Goal: Task Accomplishment & Management: Manage account settings

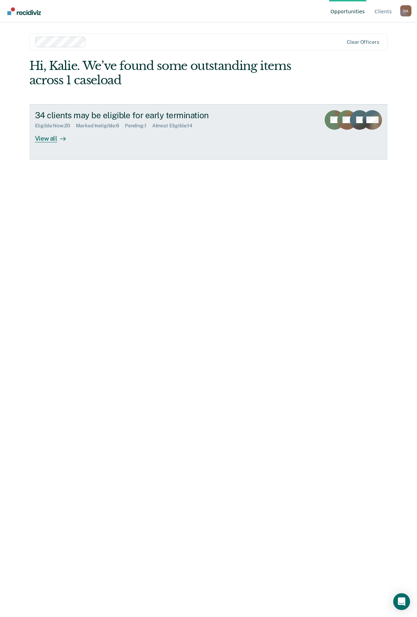
click at [52, 137] on div "View all" at bounding box center [54, 136] width 39 height 14
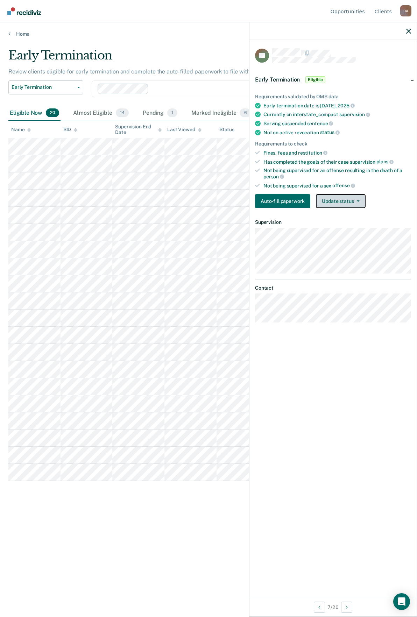
click at [348, 200] on button "Update status" at bounding box center [340, 201] width 49 height 14
click at [346, 224] on button "Mark Ineligible" at bounding box center [349, 228] width 67 height 11
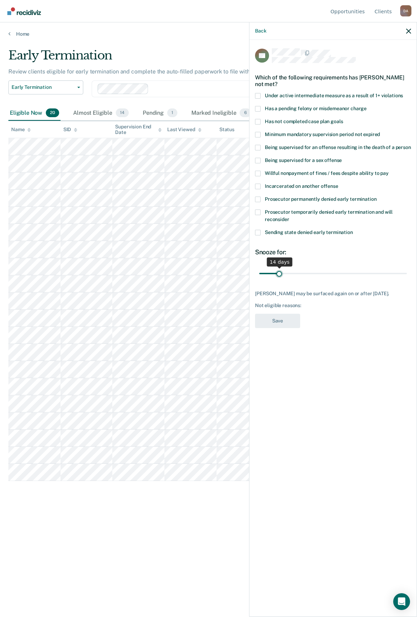
drag, startPoint x: 299, startPoint y: 265, endPoint x: 278, endPoint y: 270, distance: 20.8
type input "14"
click at [278, 270] on input "range" at bounding box center [333, 273] width 148 height 12
click at [261, 119] on label "Has not completed case plan goals" at bounding box center [333, 122] width 156 height 7
click at [343, 119] on input "Has not completed case plan goals" at bounding box center [343, 119] width 0 height 0
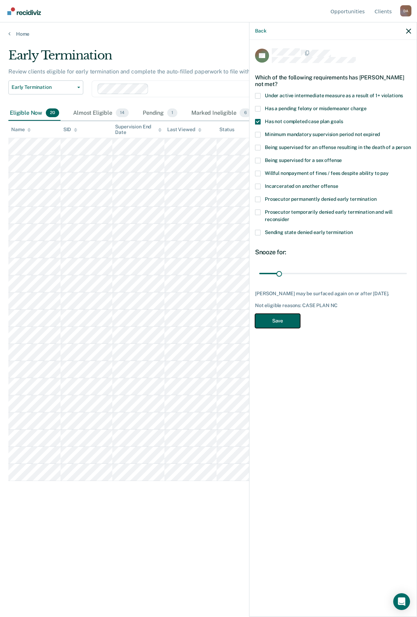
click at [282, 314] on button "Save" at bounding box center [277, 321] width 45 height 14
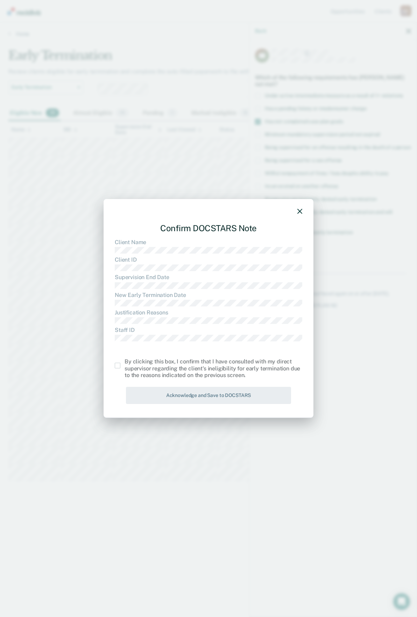
click at [118, 368] on span at bounding box center [118, 366] width 6 height 6
click at [124, 363] on input "checkbox" at bounding box center [124, 363] width 0 height 0
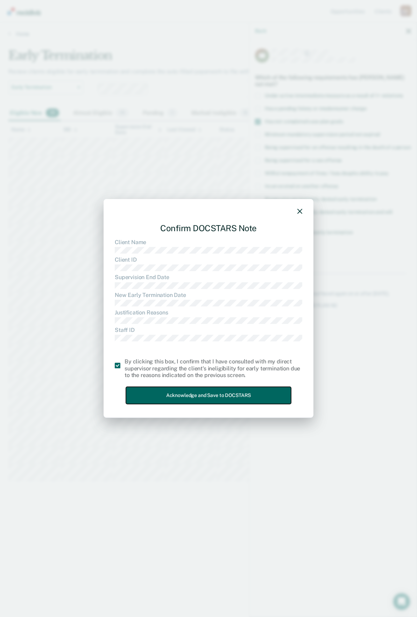
click at [171, 392] on button "Acknowledge and Save to DOCSTARS" at bounding box center [208, 395] width 165 height 17
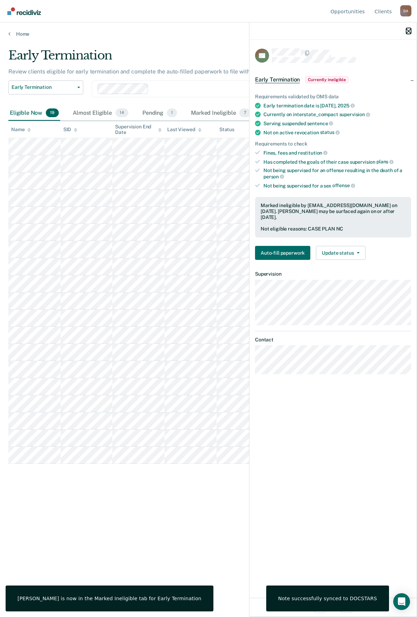
click at [408, 33] on icon "button" at bounding box center [408, 31] width 5 height 5
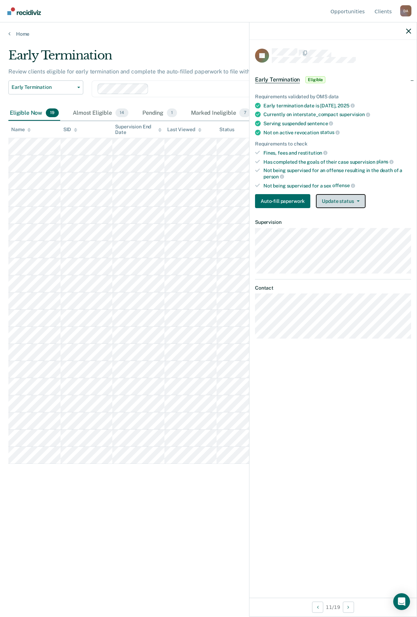
click at [356, 204] on button "Update status" at bounding box center [340, 201] width 49 height 14
click at [343, 228] on button "Mark Ineligible" at bounding box center [349, 228] width 67 height 11
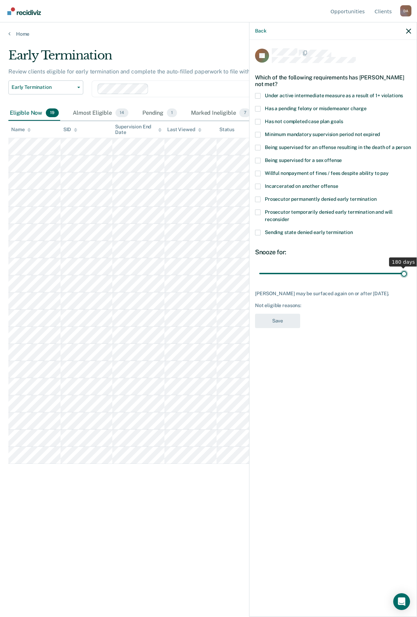
drag, startPoint x: 286, startPoint y: 265, endPoint x: 478, endPoint y: 284, distance: 192.9
type input "180"
click at [407, 279] on input "range" at bounding box center [333, 273] width 148 height 12
click at [256, 197] on span at bounding box center [258, 200] width 6 height 6
click at [376, 197] on input "Prosecutor permanently denied early termination" at bounding box center [376, 197] width 0 height 0
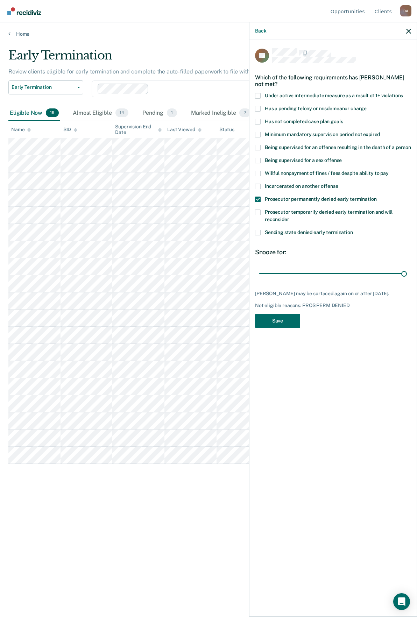
click at [410, 27] on div "Back" at bounding box center [332, 30] width 167 height 17
click at [410, 28] on button "button" at bounding box center [408, 31] width 5 height 6
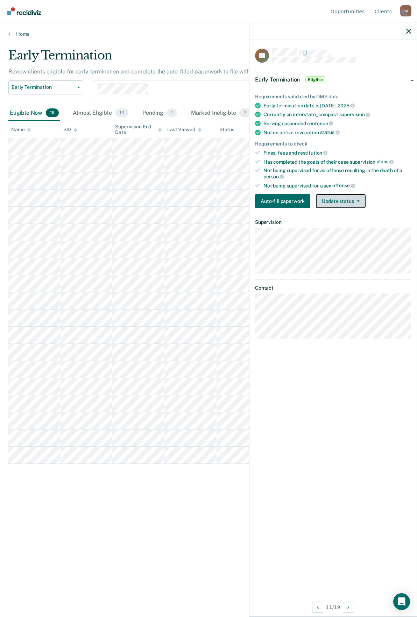
click at [349, 202] on button "Update status" at bounding box center [340, 201] width 49 height 14
click at [342, 226] on button "Mark Ineligible" at bounding box center [349, 228] width 67 height 11
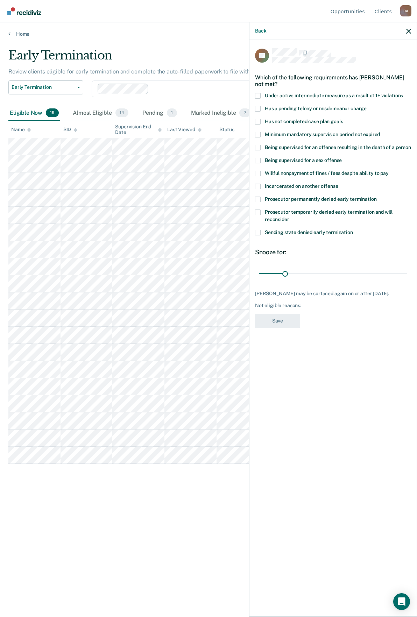
click at [259, 119] on span at bounding box center [258, 122] width 6 height 6
click at [343, 119] on input "Has not completed case plan goals" at bounding box center [343, 119] width 0 height 0
drag, startPoint x: 283, startPoint y: 268, endPoint x: 272, endPoint y: 272, distance: 11.6
type input "14"
click at [272, 272] on input "range" at bounding box center [333, 273] width 148 height 12
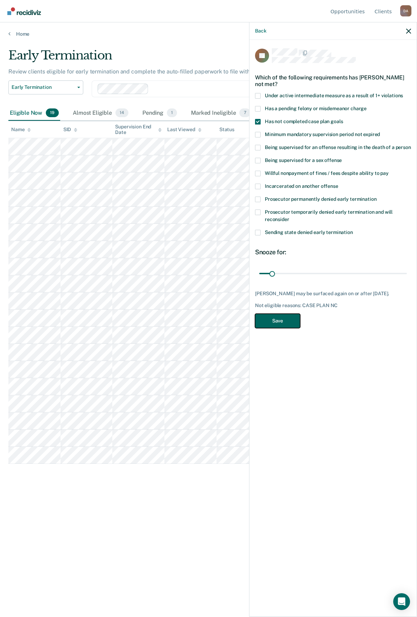
click at [277, 314] on button "Save" at bounding box center [277, 321] width 45 height 14
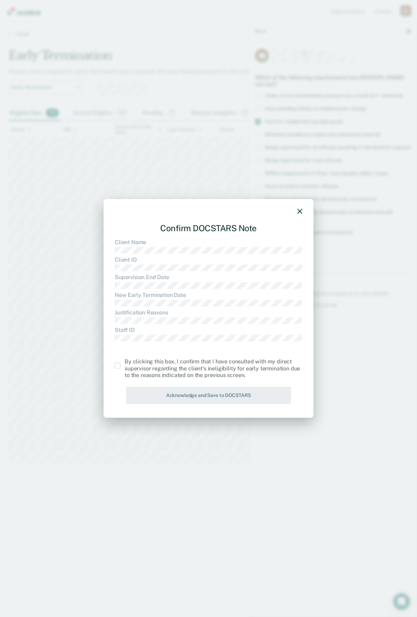
click at [123, 373] on div "By clicking this box, I confirm that I have consulted with my direct supervisor…" at bounding box center [208, 368] width 187 height 20
click at [116, 366] on span at bounding box center [118, 366] width 6 height 6
click at [124, 363] on input "checkbox" at bounding box center [124, 363] width 0 height 0
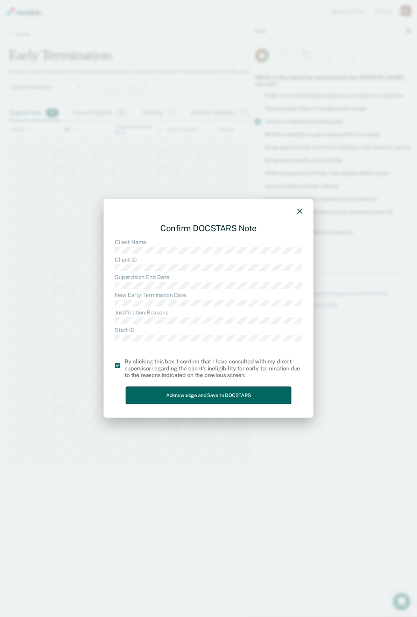
click at [205, 396] on button "Acknowledge and Save to DOCSTARS" at bounding box center [208, 395] width 165 height 17
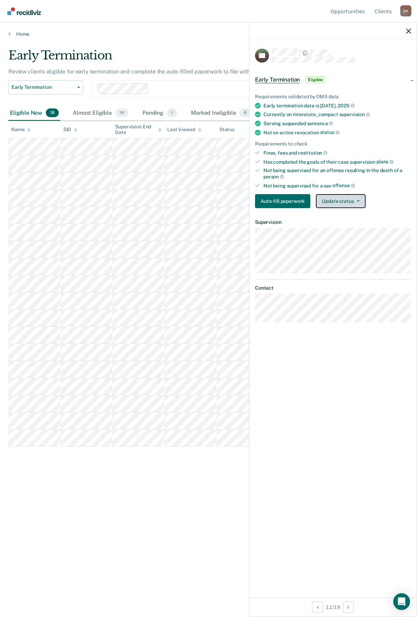
click at [346, 200] on button "Update status" at bounding box center [340, 201] width 49 height 14
click at [346, 229] on button "Mark Ineligible" at bounding box center [349, 228] width 67 height 11
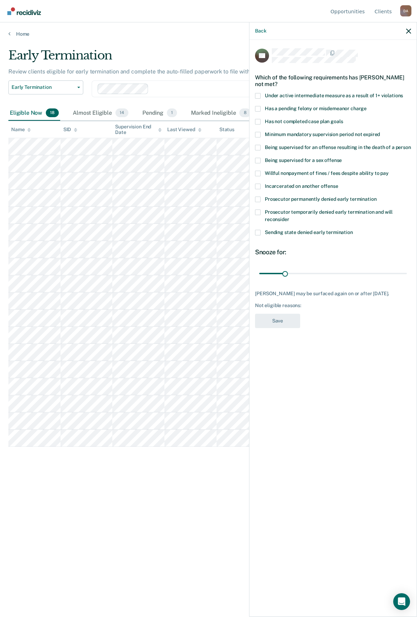
click at [258, 120] on span at bounding box center [258, 122] width 6 height 6
click at [343, 119] on input "Has not completed case plan goals" at bounding box center [343, 119] width 0 height 0
drag, startPoint x: 286, startPoint y: 275, endPoint x: 272, endPoint y: 281, distance: 15.3
type input "14"
click at [272, 279] on input "range" at bounding box center [333, 273] width 148 height 12
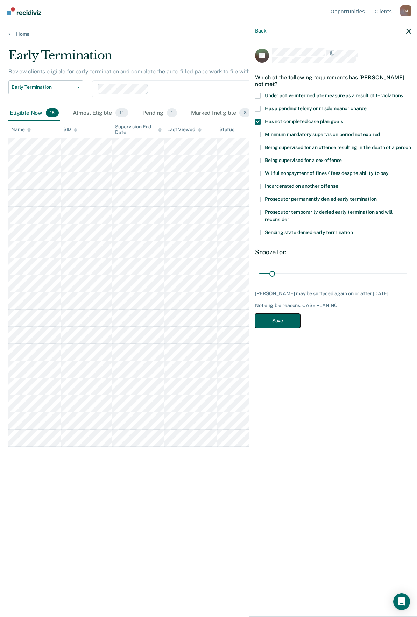
click at [280, 322] on button "Save" at bounding box center [277, 321] width 45 height 14
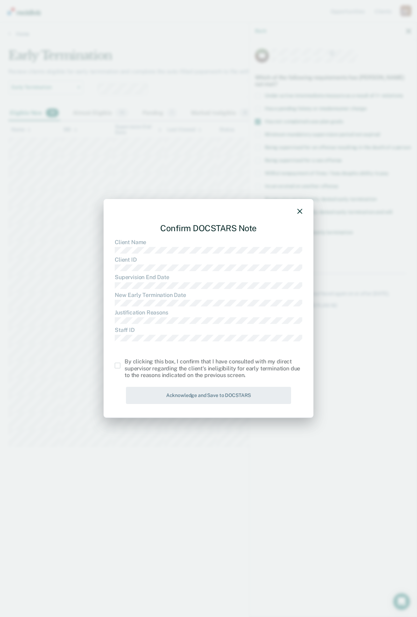
click at [118, 366] on span at bounding box center [118, 366] width 6 height 6
click at [124, 363] on input "checkbox" at bounding box center [124, 363] width 0 height 0
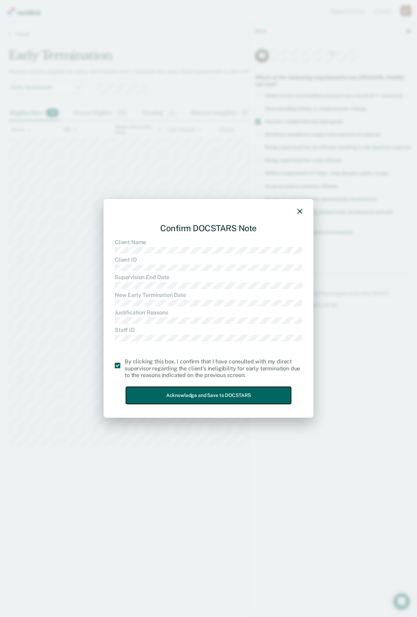
click at [181, 396] on button "Acknowledge and Save to DOCSTARS" at bounding box center [208, 395] width 165 height 17
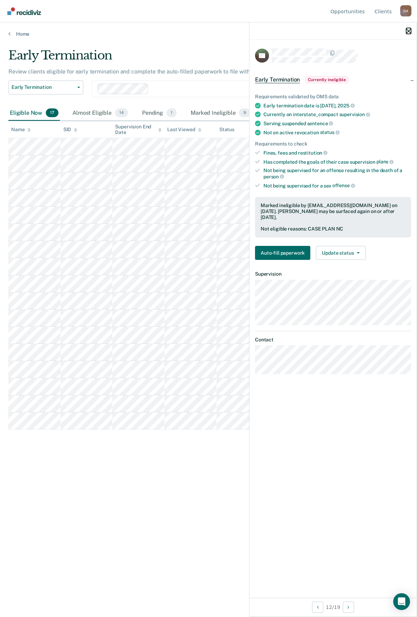
click at [409, 28] on button "button" at bounding box center [408, 31] width 5 height 6
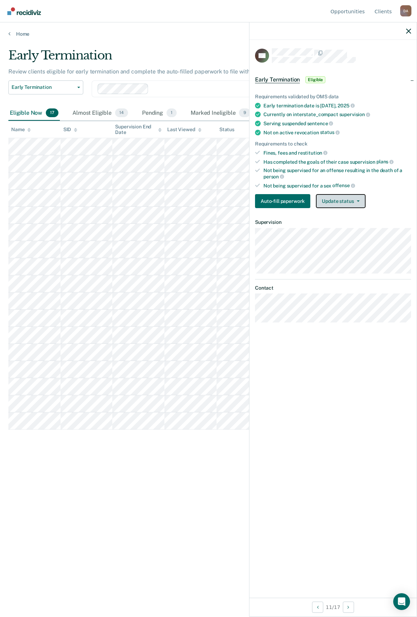
click at [330, 197] on button "Update status" at bounding box center [340, 201] width 49 height 14
click at [339, 226] on button "Mark Ineligible" at bounding box center [349, 228] width 67 height 11
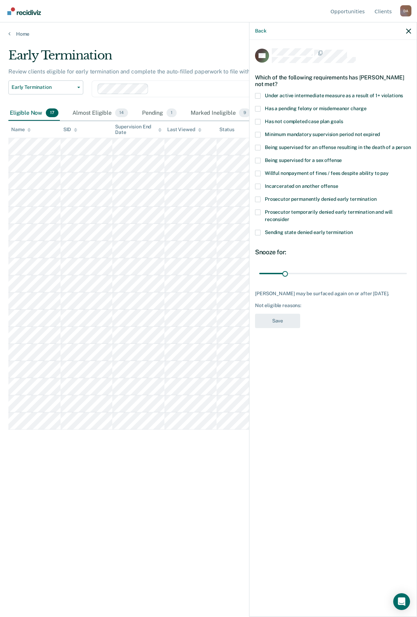
click at [260, 123] on span at bounding box center [258, 122] width 6 height 6
click at [343, 119] on input "Has not completed case plan goals" at bounding box center [343, 119] width 0 height 0
drag, startPoint x: 285, startPoint y: 270, endPoint x: 332, endPoint y: 272, distance: 46.9
type input "90"
click at [332, 272] on input "range" at bounding box center [333, 273] width 148 height 12
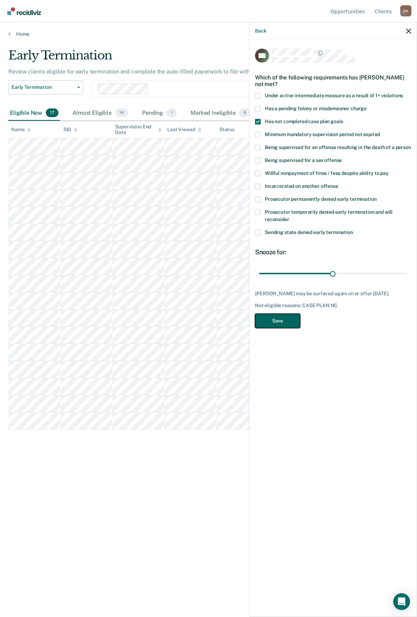
click at [292, 322] on button "Save" at bounding box center [277, 321] width 45 height 14
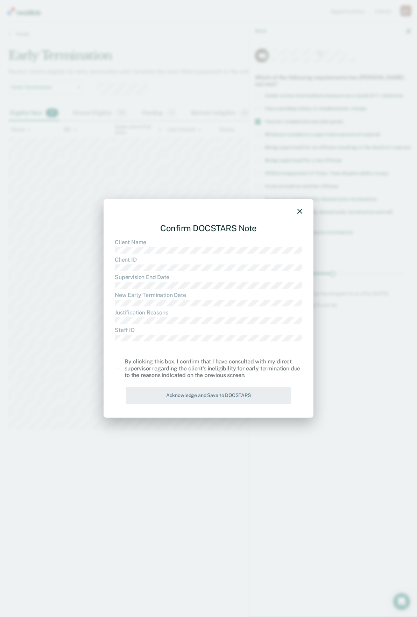
click at [118, 366] on span at bounding box center [118, 366] width 6 height 6
click at [124, 363] on input "checkbox" at bounding box center [124, 363] width 0 height 0
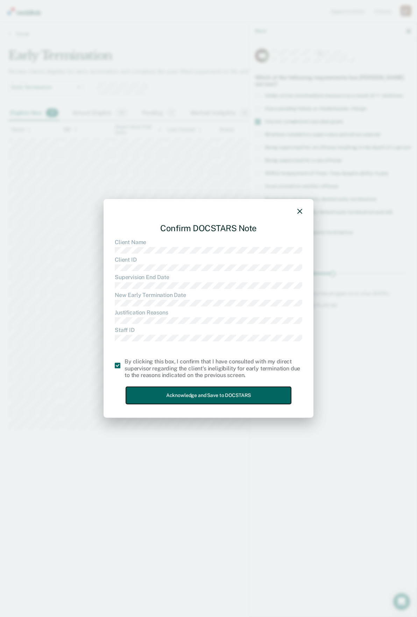
click at [187, 399] on button "Acknowledge and Save to DOCSTARS" at bounding box center [208, 395] width 165 height 17
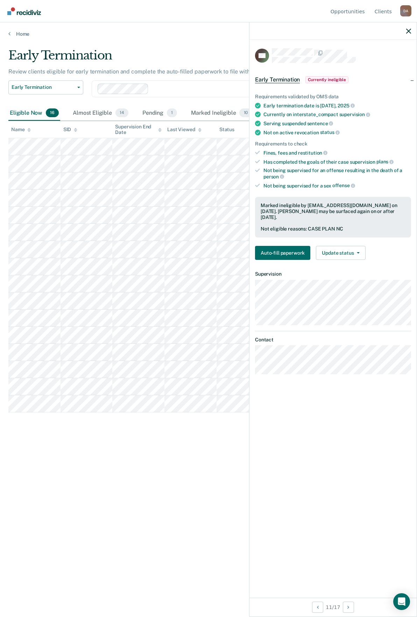
click at [406, 30] on div at bounding box center [332, 30] width 167 height 17
click at [408, 32] on icon "button" at bounding box center [408, 31] width 5 height 5
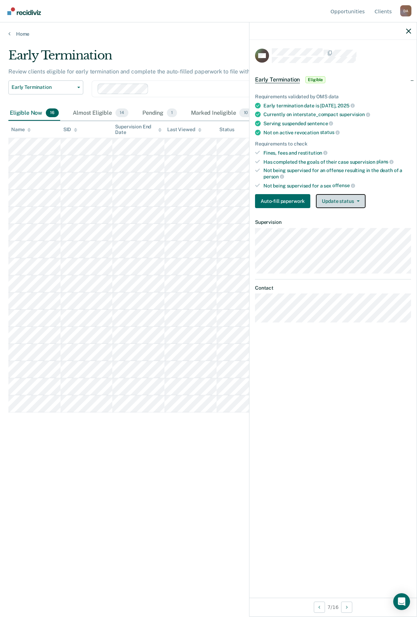
click at [353, 196] on button "Update status" at bounding box center [340, 201] width 49 height 14
click at [344, 225] on button "Mark Ineligible" at bounding box center [349, 228] width 67 height 11
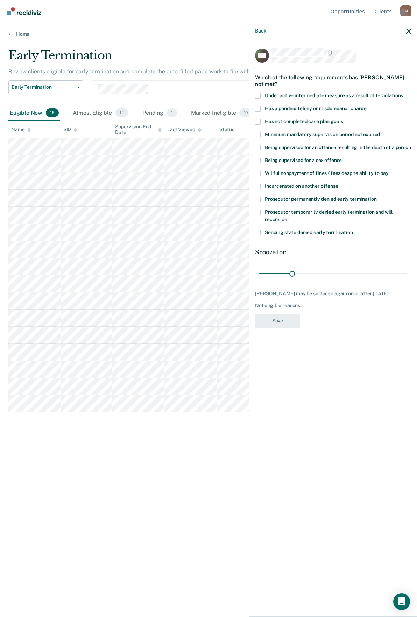
click at [258, 120] on span at bounding box center [258, 122] width 6 height 6
click at [343, 119] on input "Has not completed case plan goals" at bounding box center [343, 119] width 0 height 0
click at [285, 324] on button "Save" at bounding box center [277, 321] width 45 height 14
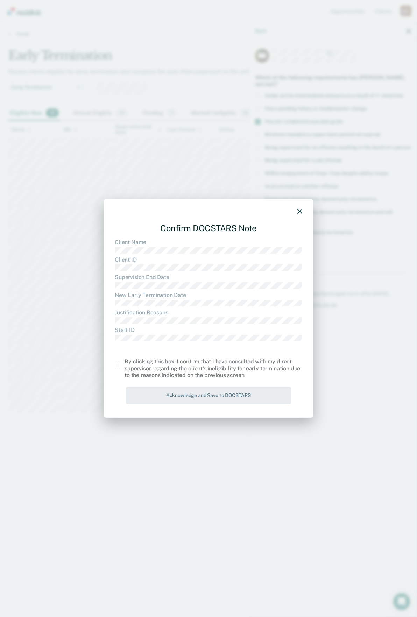
drag, startPoint x: 120, startPoint y: 367, endPoint x: 135, endPoint y: 371, distance: 15.9
click at [120, 366] on span at bounding box center [118, 366] width 6 height 6
click at [124, 363] on input "checkbox" at bounding box center [124, 363] width 0 height 0
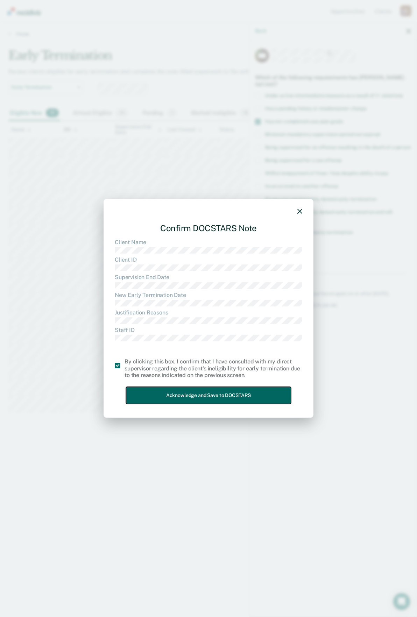
click at [174, 391] on button "Acknowledge and Save to DOCSTARS" at bounding box center [208, 395] width 165 height 17
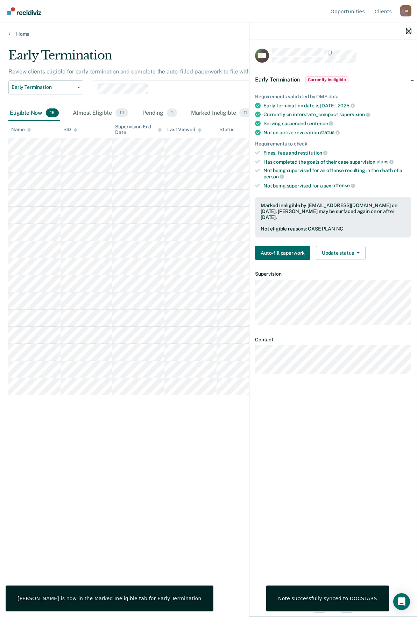
click at [408, 30] on icon "button" at bounding box center [408, 31] width 5 height 5
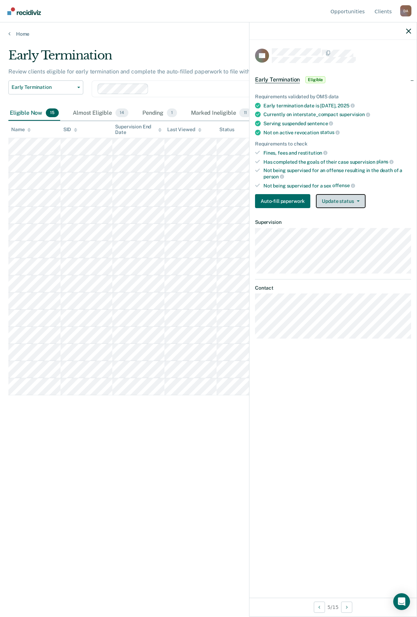
click at [352, 201] on button "Update status" at bounding box center [340, 201] width 49 height 14
click at [341, 226] on button "Mark Ineligible" at bounding box center [349, 228] width 67 height 11
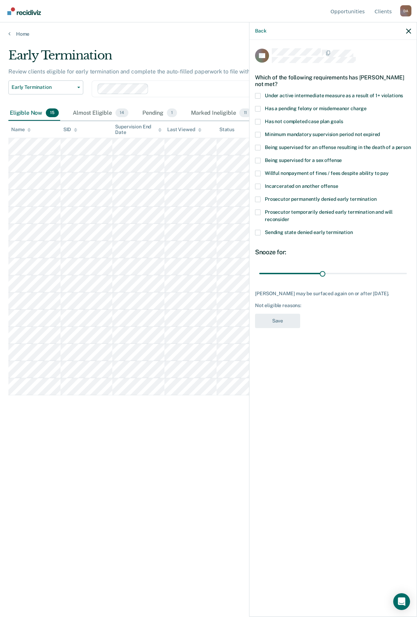
click at [262, 121] on label "Has not completed case plan goals" at bounding box center [333, 122] width 156 height 7
click at [343, 119] on input "Has not completed case plan goals" at bounding box center [343, 119] width 0 height 0
drag, startPoint x: 322, startPoint y: 273, endPoint x: 274, endPoint y: 282, distance: 48.2
type input "7"
click at [274, 279] on input "range" at bounding box center [333, 273] width 148 height 12
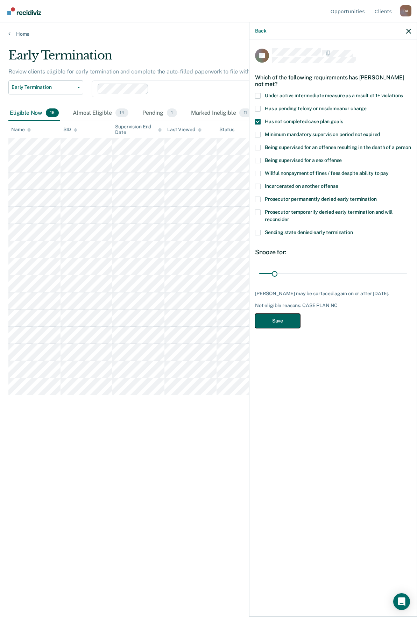
click at [279, 316] on button "Save" at bounding box center [277, 321] width 45 height 14
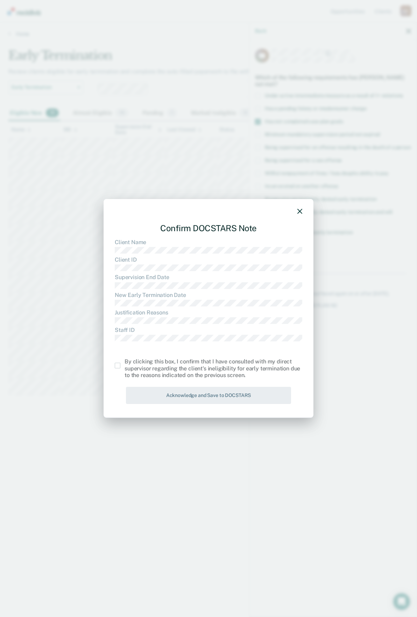
click at [119, 368] on span at bounding box center [118, 366] width 6 height 6
click at [124, 363] on input "checkbox" at bounding box center [124, 363] width 0 height 0
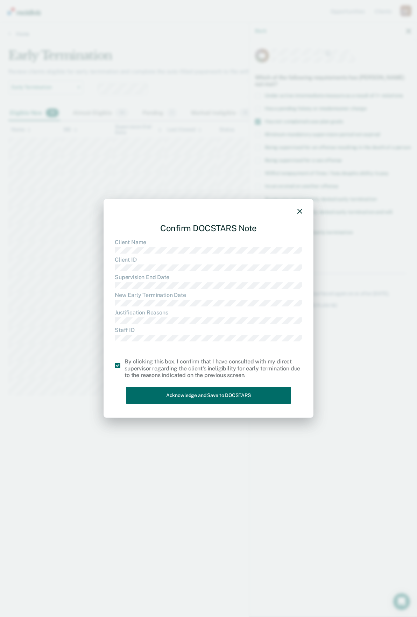
click at [151, 386] on div "Confirm DOCSTARS Note Client Name Client ID Supervision End Date New Early Term…" at bounding box center [208, 312] width 187 height 189
click at [157, 395] on button "Acknowledge and Save to DOCSTARS" at bounding box center [208, 395] width 165 height 17
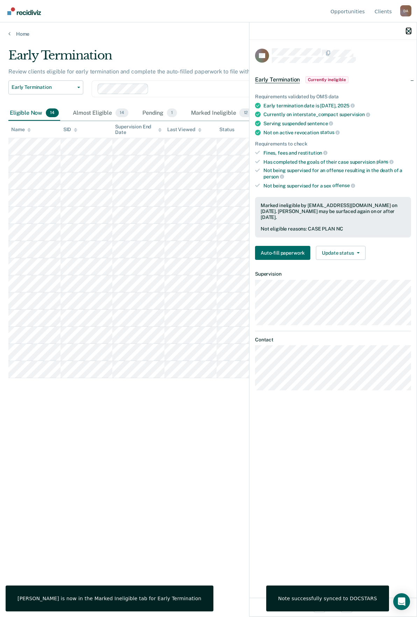
click at [408, 28] on button "button" at bounding box center [408, 31] width 5 height 6
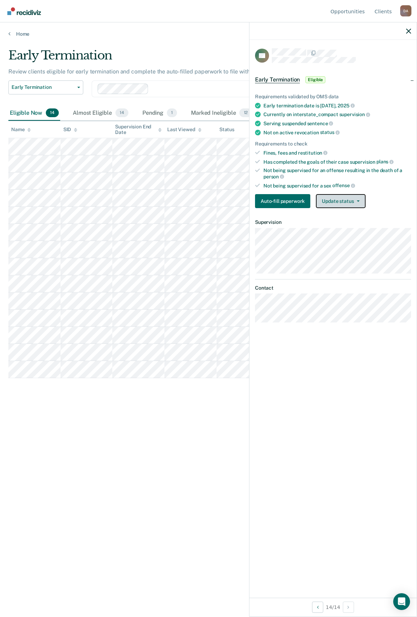
click at [348, 205] on button "Update status" at bounding box center [340, 201] width 49 height 14
click at [350, 228] on button "Mark Ineligible" at bounding box center [349, 228] width 67 height 11
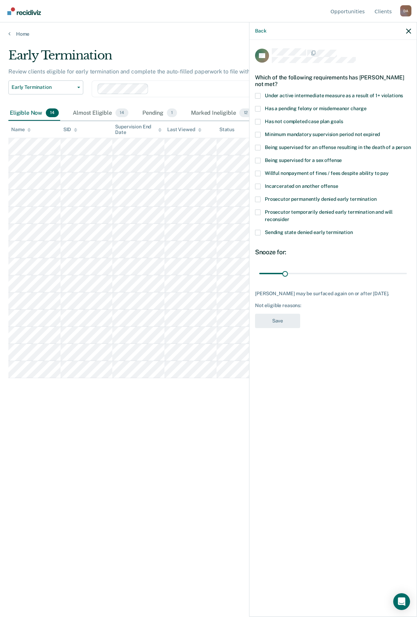
click at [259, 107] on span at bounding box center [258, 109] width 6 height 6
click at [366, 106] on input "Has a pending felony or misdemeanor charge" at bounding box center [366, 106] width 0 height 0
drag, startPoint x: 286, startPoint y: 271, endPoint x: 325, endPoint y: 272, distance: 38.5
type input "80"
click at [325, 272] on input "range" at bounding box center [333, 273] width 148 height 12
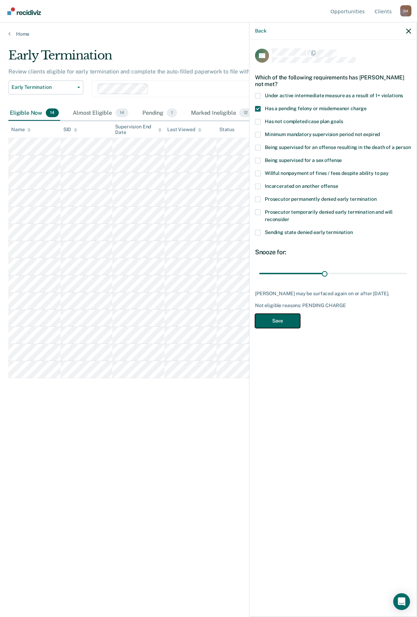
click at [285, 315] on button "Save" at bounding box center [277, 321] width 45 height 14
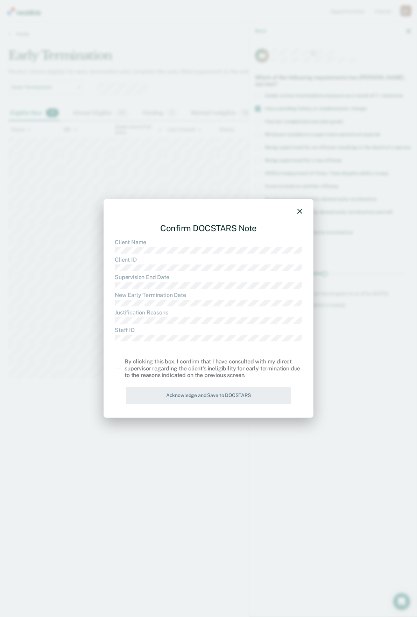
click at [121, 365] on label at bounding box center [120, 366] width 10 height 6
click at [124, 363] on input "checkbox" at bounding box center [124, 363] width 0 height 0
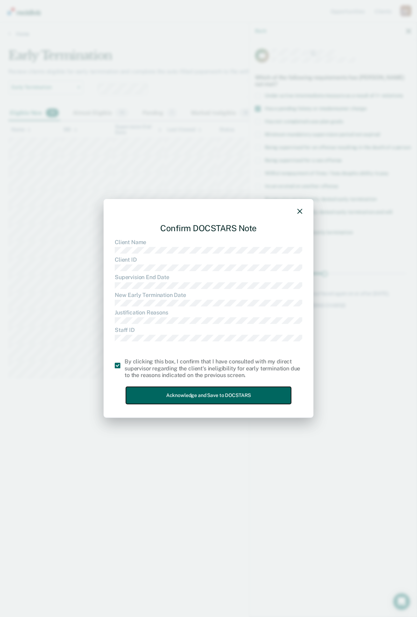
click at [179, 391] on button "Acknowledge and Save to DOCSTARS" at bounding box center [208, 395] width 165 height 17
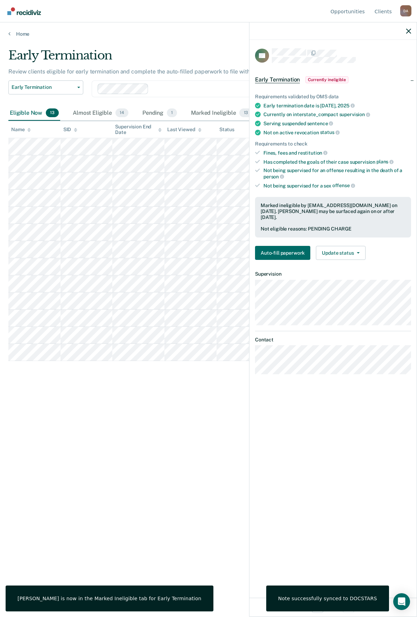
click at [409, 28] on div at bounding box center [332, 30] width 167 height 17
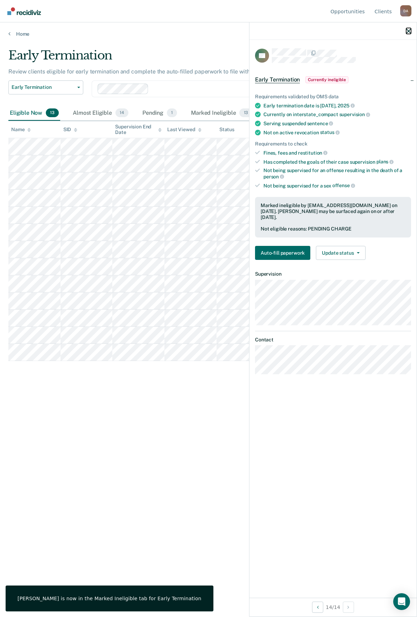
click at [410, 33] on icon "button" at bounding box center [408, 31] width 5 height 5
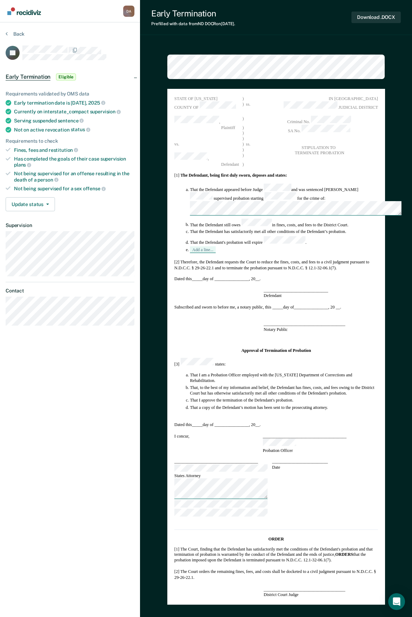
click at [22, 430] on div "Drinkman, Kalie A. D A Profile How it works Log Out Back NJ Early Termination E…" at bounding box center [70, 308] width 140 height 617
click at [49, 409] on div "Drinkman, Kalie A. D A Profile How it works Log Out Back NJ Early Termination E…" at bounding box center [70, 308] width 140 height 617
click at [40, 209] on button "Update status" at bounding box center [30, 204] width 49 height 14
click at [37, 227] on button "Mark Ineligible" at bounding box center [39, 232] width 67 height 11
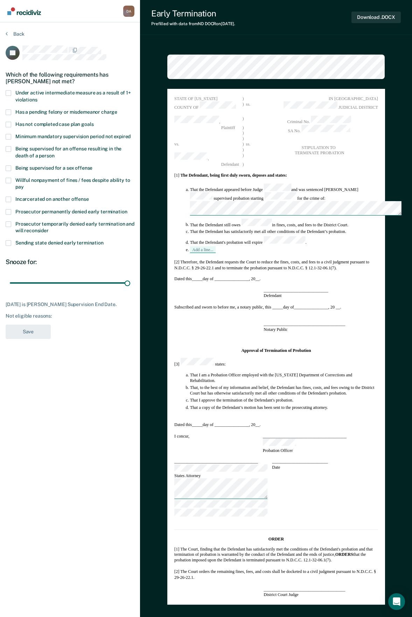
click at [11, 211] on span at bounding box center [9, 212] width 6 height 6
click at [127, 209] on input "Prosecutor permanently denied early termination" at bounding box center [127, 209] width 0 height 0
click at [33, 338] on button "Save" at bounding box center [28, 332] width 45 height 14
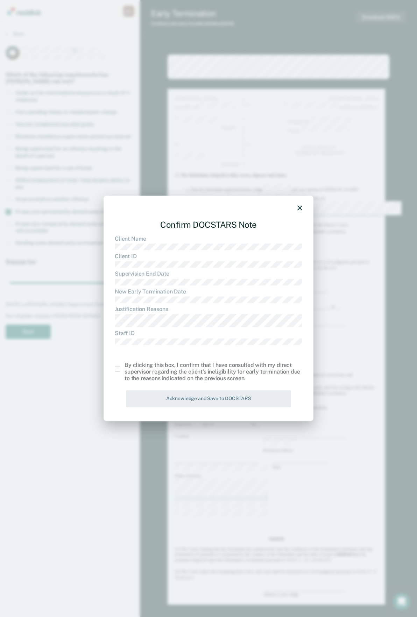
click at [119, 368] on span at bounding box center [118, 369] width 6 height 6
click at [124, 366] on input "checkbox" at bounding box center [124, 366] width 0 height 0
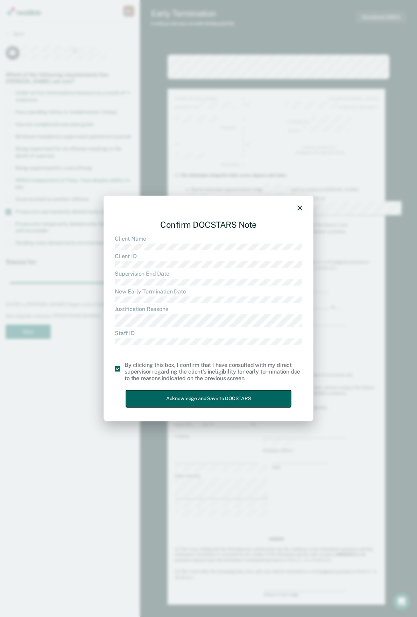
click at [169, 400] on button "Acknowledge and Save to DOCSTARS" at bounding box center [208, 398] width 165 height 17
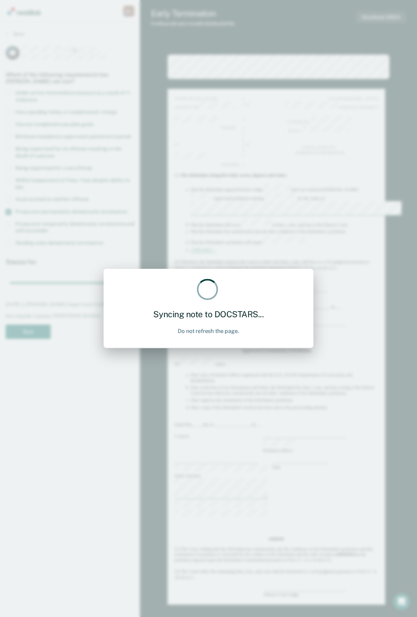
type textarea "x"
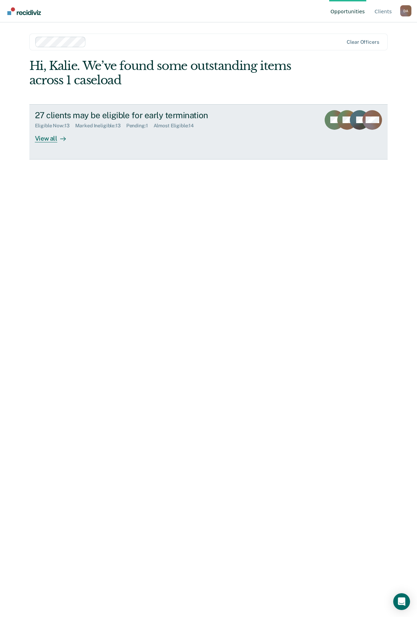
click at [50, 136] on div "View all" at bounding box center [54, 136] width 39 height 14
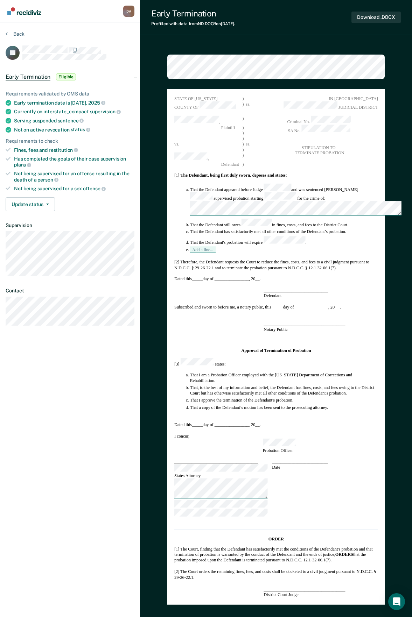
type textarea "x"
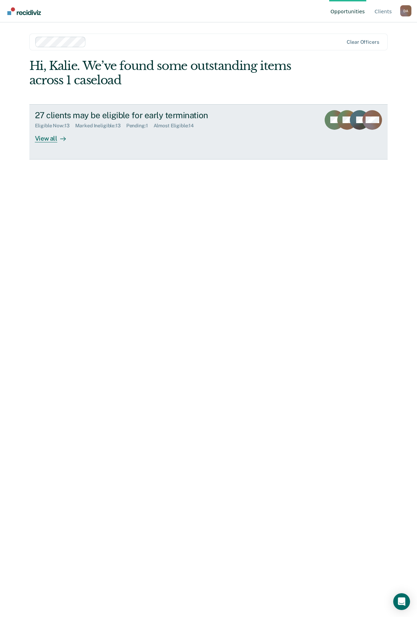
click at [51, 137] on div "View all" at bounding box center [54, 136] width 39 height 14
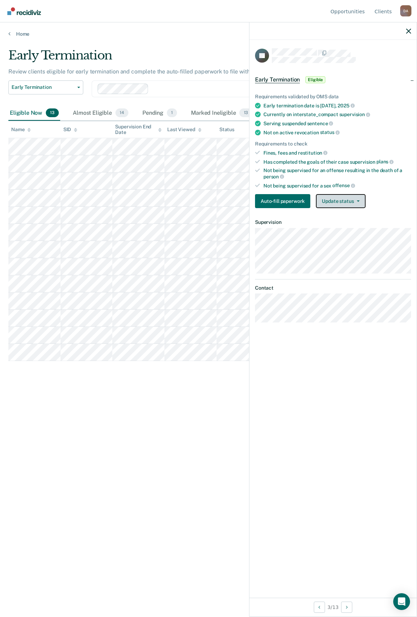
click at [338, 198] on button "Update status" at bounding box center [340, 201] width 49 height 14
click at [343, 226] on button "Mark Ineligible" at bounding box center [349, 228] width 67 height 11
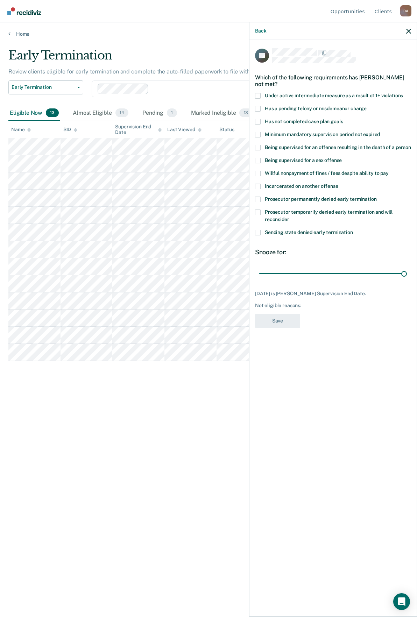
click at [259, 198] on span at bounding box center [258, 200] width 6 height 6
click at [376, 197] on input "Prosecutor permanently denied early termination" at bounding box center [376, 197] width 0 height 0
click at [277, 317] on button "Save" at bounding box center [277, 321] width 45 height 14
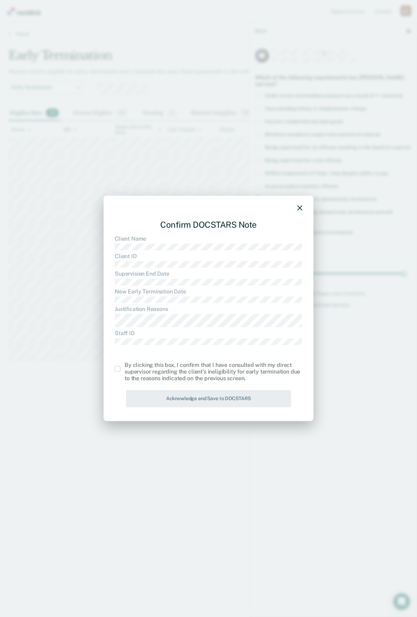
drag, startPoint x: 109, startPoint y: 366, endPoint x: 113, endPoint y: 367, distance: 4.3
click at [110, 366] on div "Confirm DOCSTARS Note Client Name Client ID Supervision End Date New Early Term…" at bounding box center [209, 308] width 210 height 226
click at [115, 368] on div "Confirm DOCSTARS Note Client Name Client ID Supervision End Date New Early Term…" at bounding box center [209, 308] width 210 height 226
click at [119, 371] on span at bounding box center [118, 369] width 6 height 6
click at [124, 366] on input "checkbox" at bounding box center [124, 366] width 0 height 0
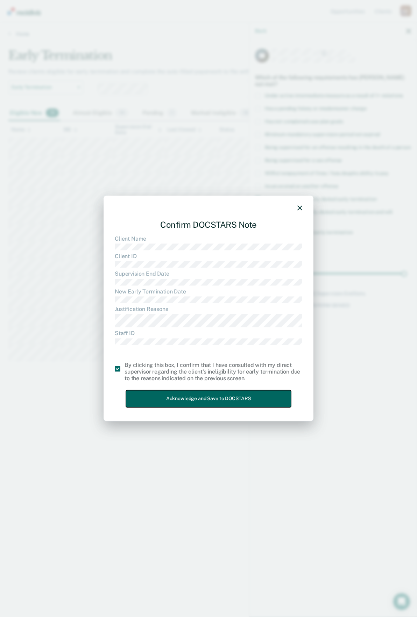
click at [176, 396] on button "Acknowledge and Save to DOCSTARS" at bounding box center [208, 398] width 165 height 17
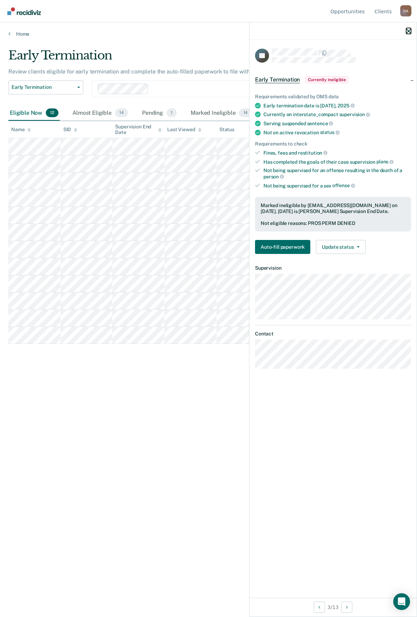
click at [409, 31] on icon "button" at bounding box center [408, 31] width 5 height 5
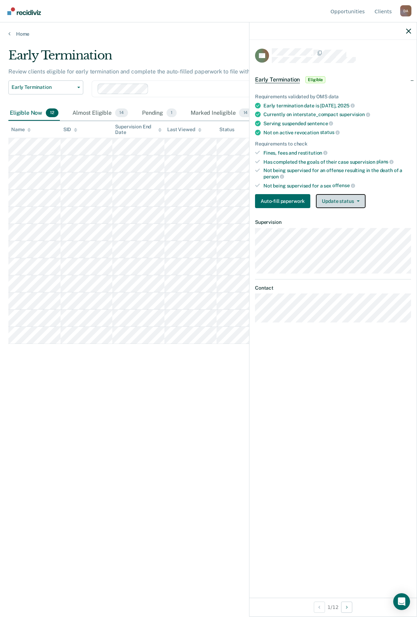
click at [333, 200] on button "Update status" at bounding box center [340, 201] width 49 height 14
click at [334, 225] on button "Mark Ineligible" at bounding box center [349, 228] width 67 height 11
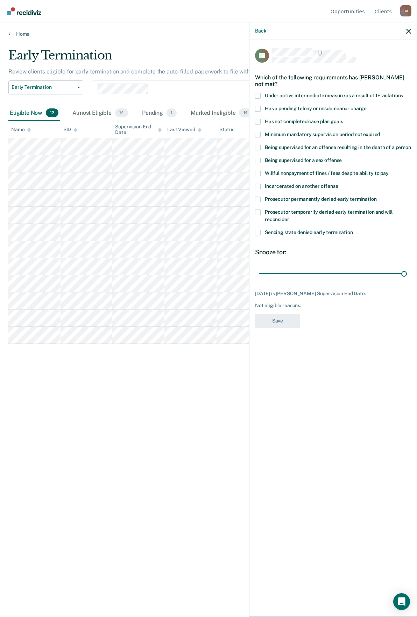
click at [259, 120] on span at bounding box center [258, 122] width 6 height 6
click at [343, 119] on input "Has not completed case plan goals" at bounding box center [343, 119] width 0 height 0
click at [294, 319] on button "Save" at bounding box center [277, 321] width 45 height 14
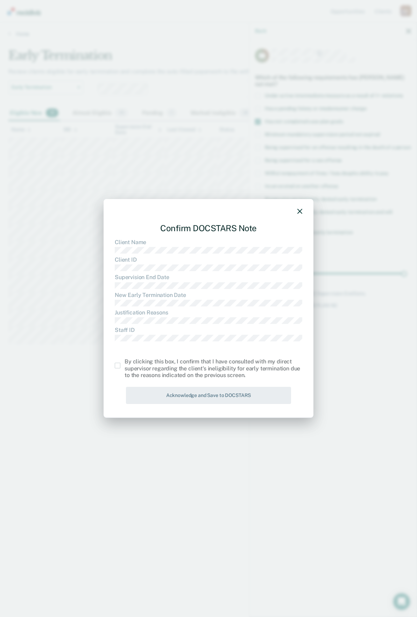
click at [117, 368] on span at bounding box center [118, 366] width 6 height 6
click at [124, 363] on input "checkbox" at bounding box center [124, 363] width 0 height 0
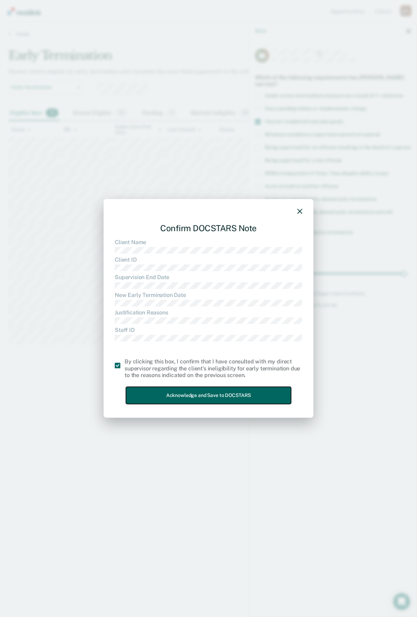
click at [169, 396] on button "Acknowledge and Save to DOCSTARS" at bounding box center [208, 395] width 165 height 17
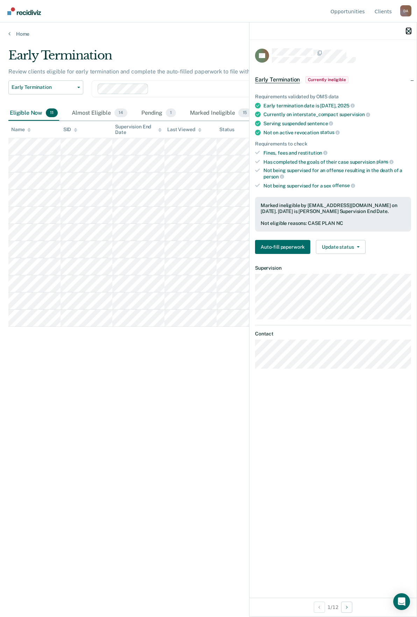
click at [409, 31] on icon "button" at bounding box center [408, 31] width 5 height 5
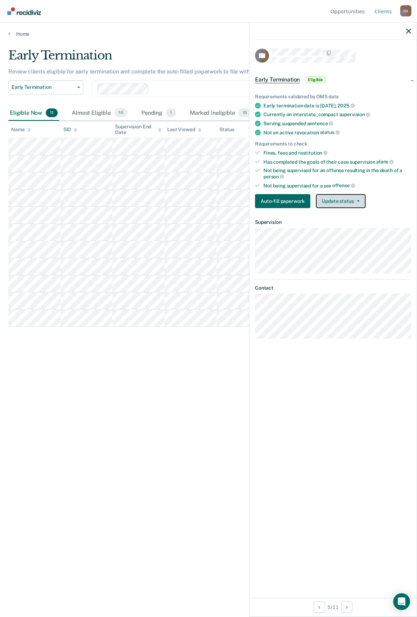
click at [350, 202] on button "Update status" at bounding box center [340, 201] width 49 height 14
click at [337, 230] on button "Mark Ineligible" at bounding box center [349, 228] width 67 height 11
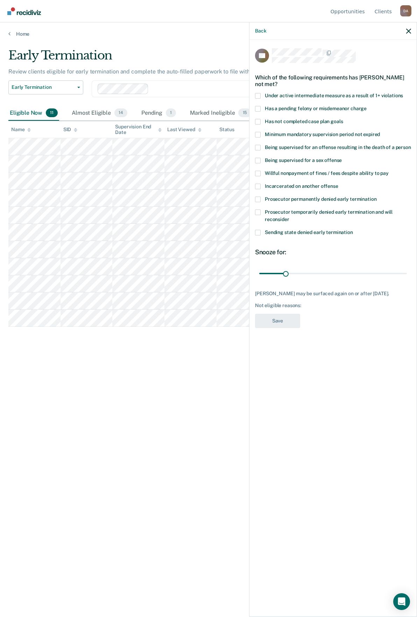
click at [261, 124] on label "Has not completed case plan goals" at bounding box center [333, 122] width 156 height 7
click at [343, 119] on input "Has not completed case plan goals" at bounding box center [343, 119] width 0 height 0
drag, startPoint x: 284, startPoint y: 273, endPoint x: 314, endPoint y: 284, distance: 32.7
type input "65"
click at [314, 279] on input "range" at bounding box center [333, 273] width 148 height 12
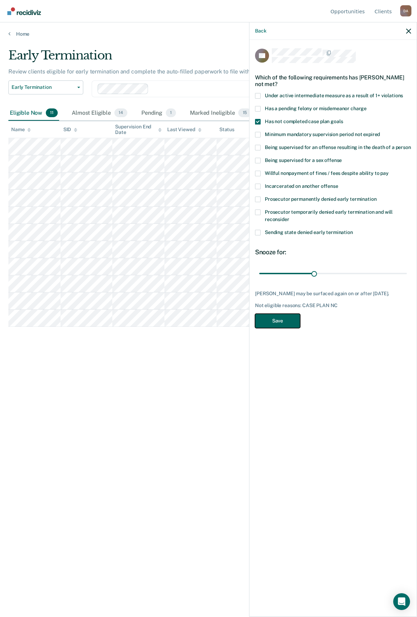
click at [279, 328] on button "Save" at bounding box center [277, 321] width 45 height 14
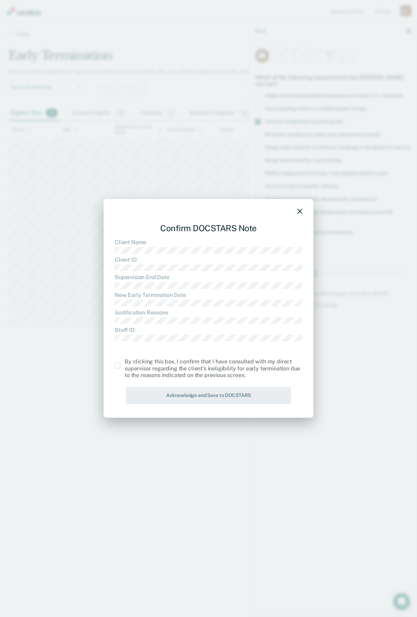
click at [115, 365] on span at bounding box center [118, 366] width 6 height 6
click at [124, 363] on input "checkbox" at bounding box center [124, 363] width 0 height 0
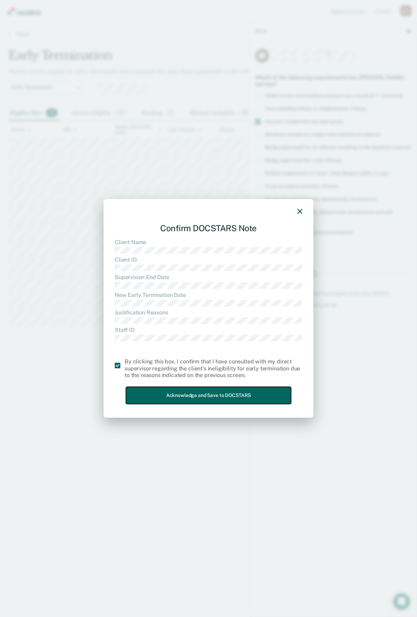
click at [152, 393] on button "Acknowledge and Save to DOCSTARS" at bounding box center [208, 395] width 165 height 17
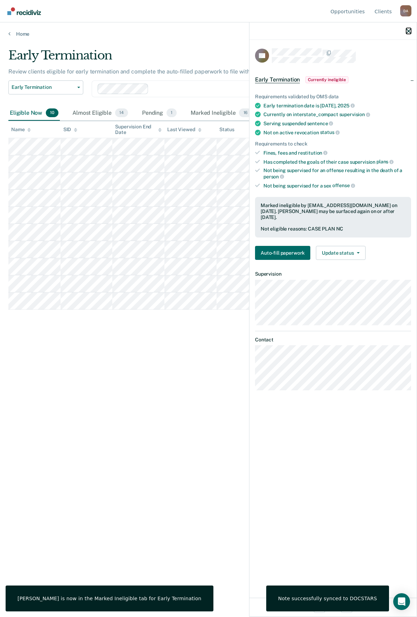
click at [408, 30] on icon "button" at bounding box center [408, 31] width 5 height 5
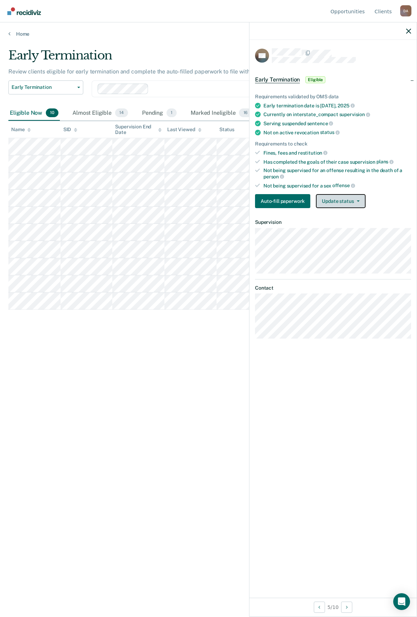
click at [349, 204] on button "Update status" at bounding box center [340, 201] width 49 height 14
click at [341, 227] on button "Mark Ineligible" at bounding box center [349, 228] width 67 height 11
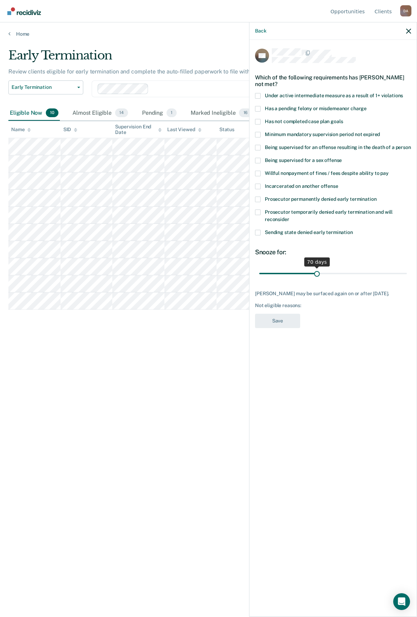
drag, startPoint x: 285, startPoint y: 267, endPoint x: 316, endPoint y: 269, distance: 31.2
click at [316, 269] on input "range" at bounding box center [333, 273] width 148 height 12
drag, startPoint x: 319, startPoint y: 266, endPoint x: 328, endPoint y: 267, distance: 9.4
type input "85"
click at [328, 267] on input "range" at bounding box center [333, 273] width 148 height 12
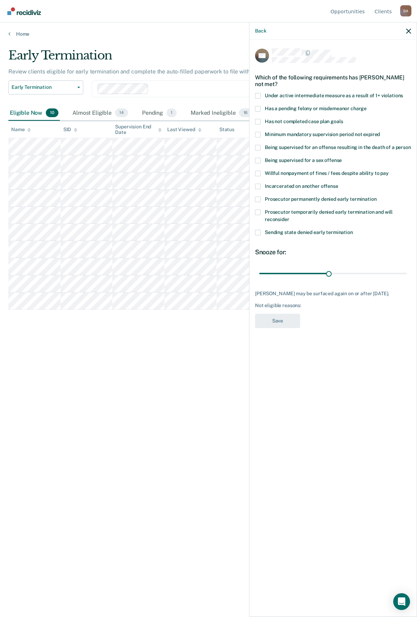
click at [261, 119] on label "Has not completed case plan goals" at bounding box center [333, 122] width 156 height 7
click at [343, 119] on input "Has not completed case plan goals" at bounding box center [343, 119] width 0 height 0
click at [288, 314] on button "Save" at bounding box center [277, 321] width 45 height 14
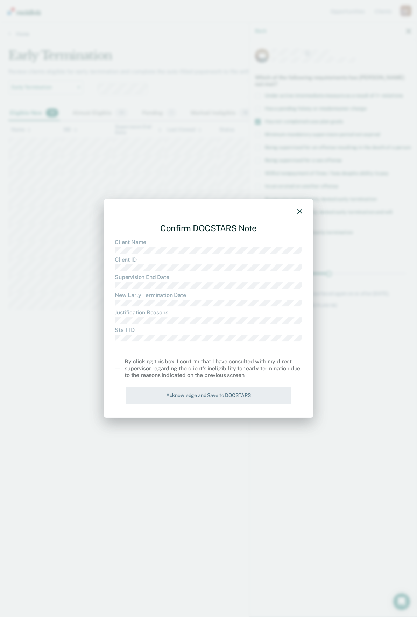
click at [113, 366] on div "Confirm DOCSTARS Note Client Name Client ID Supervision End Date New Early Term…" at bounding box center [209, 308] width 210 height 219
click at [121, 370] on div "By clicking this box, I confirm that I have consulted with my direct supervisor…" at bounding box center [208, 368] width 187 height 20
drag, startPoint x: 118, startPoint y: 368, endPoint x: 137, endPoint y: 376, distance: 20.7
click at [117, 368] on span at bounding box center [118, 366] width 6 height 6
click at [124, 363] on input "checkbox" at bounding box center [124, 363] width 0 height 0
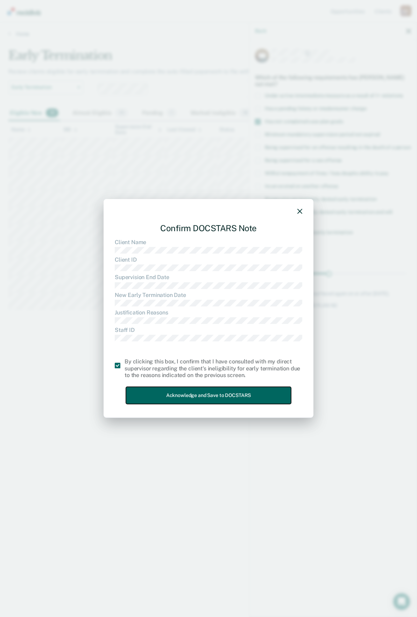
click at [178, 396] on button "Acknowledge and Save to DOCSTARS" at bounding box center [208, 395] width 165 height 17
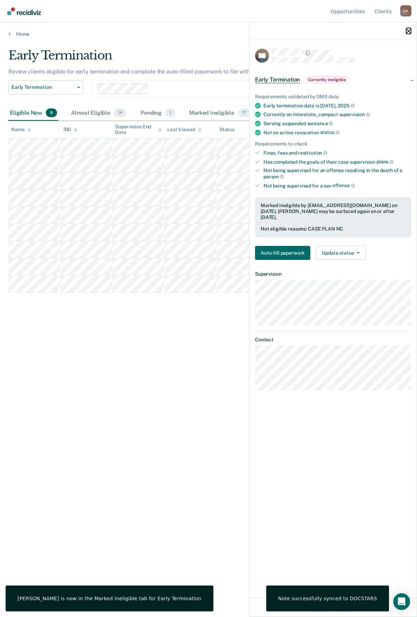
click at [408, 28] on button "button" at bounding box center [408, 31] width 5 height 6
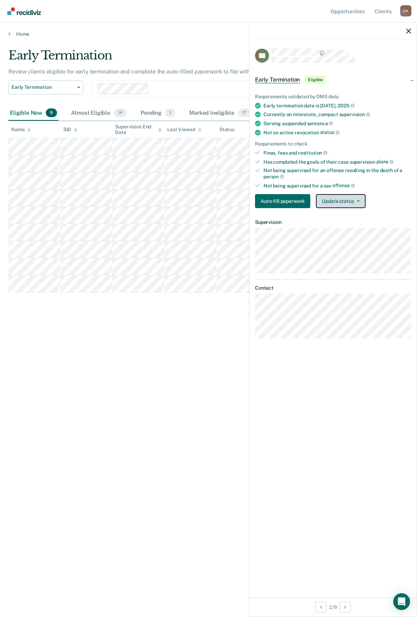
click at [342, 203] on button "Update status" at bounding box center [340, 201] width 49 height 14
click at [347, 230] on button "Mark Ineligible" at bounding box center [349, 228] width 67 height 11
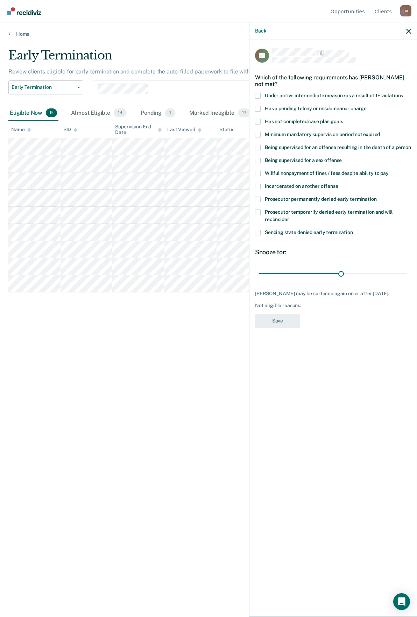
click at [260, 120] on span at bounding box center [258, 122] width 6 height 6
click at [343, 119] on input "Has not completed case plan goals" at bounding box center [343, 119] width 0 height 0
click at [342, 274] on input "range" at bounding box center [333, 273] width 148 height 12
drag, startPoint x: 339, startPoint y: 270, endPoint x: 356, endPoint y: 227, distance: 47.2
type input "53"
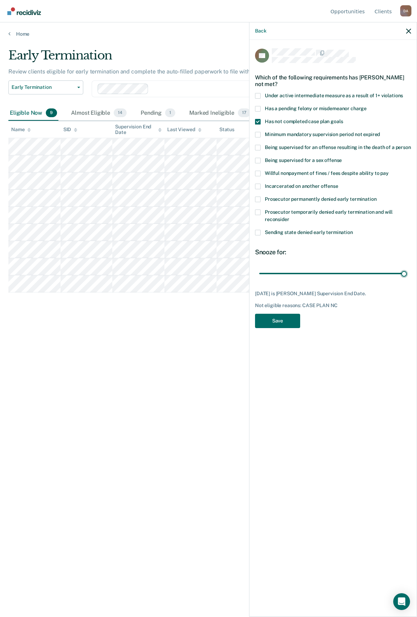
click at [407, 269] on input "range" at bounding box center [333, 273] width 148 height 12
click at [286, 317] on button "Save" at bounding box center [277, 321] width 45 height 14
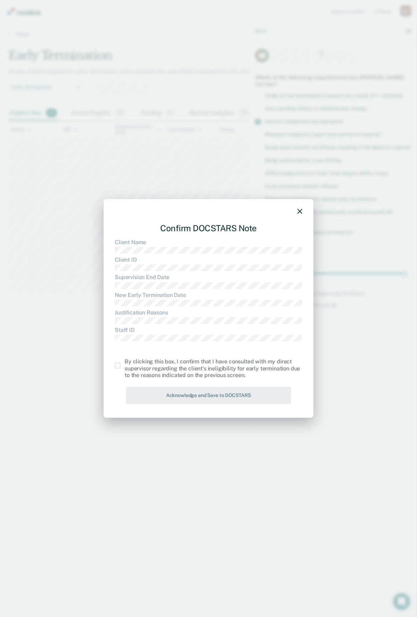
click at [118, 368] on span at bounding box center [118, 366] width 6 height 6
click at [124, 363] on input "checkbox" at bounding box center [124, 363] width 0 height 0
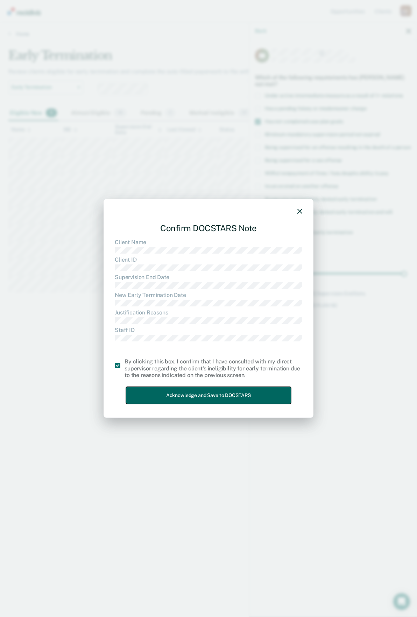
click at [181, 396] on button "Acknowledge and Save to DOCSTARS" at bounding box center [208, 395] width 165 height 17
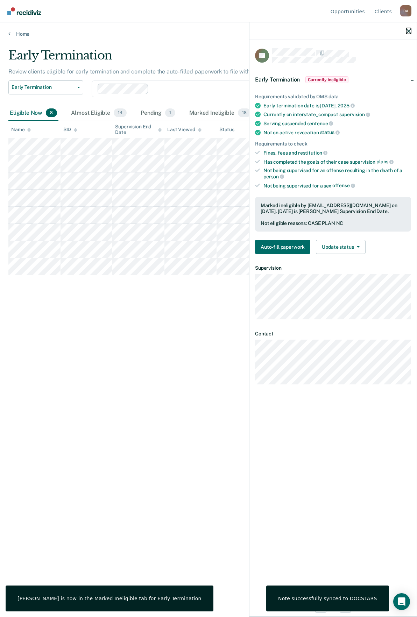
click at [407, 28] on button "button" at bounding box center [408, 31] width 5 height 6
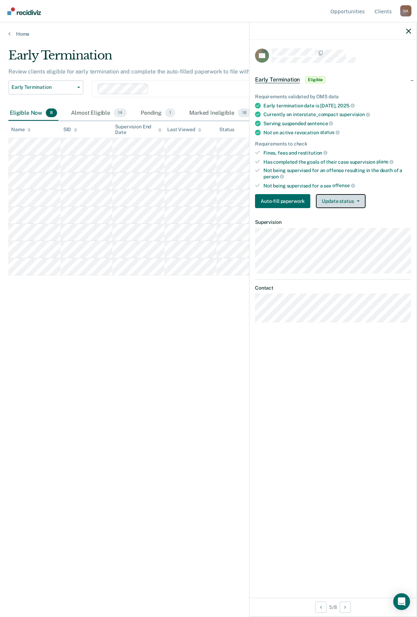
click at [340, 196] on button "Update status" at bounding box center [340, 201] width 49 height 14
click at [341, 230] on button "Mark Ineligible" at bounding box center [349, 228] width 67 height 11
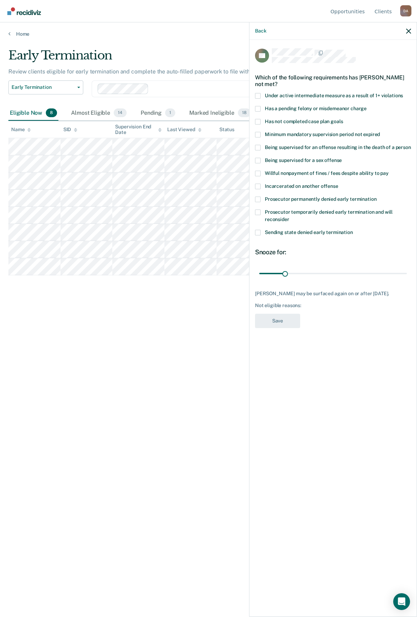
click at [262, 123] on label "Has not completed case plan goals" at bounding box center [333, 122] width 156 height 7
click at [343, 119] on input "Has not completed case plan goals" at bounding box center [343, 119] width 0 height 0
click at [285, 275] on input "range" at bounding box center [333, 273] width 148 height 12
drag, startPoint x: 288, startPoint y: 274, endPoint x: 337, endPoint y: 283, distance: 49.9
type input "95"
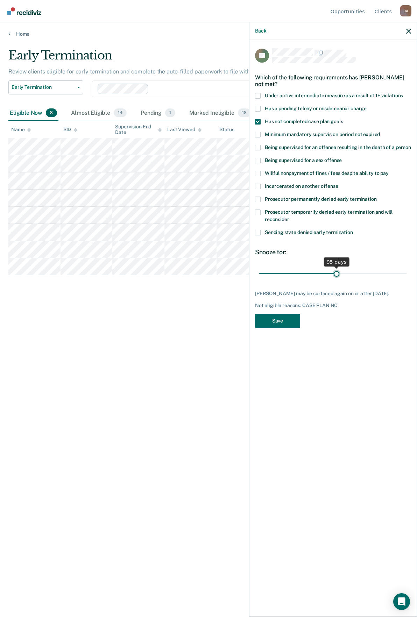
click at [337, 279] on input "range" at bounding box center [333, 273] width 148 height 12
click at [275, 319] on button "Save" at bounding box center [277, 321] width 45 height 14
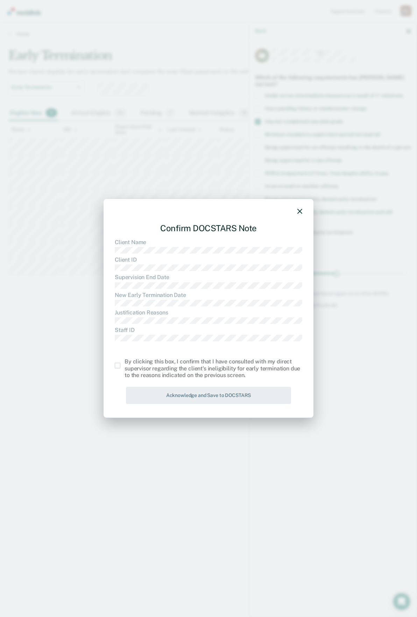
click at [117, 364] on span at bounding box center [118, 366] width 6 height 6
click at [124, 363] on input "checkbox" at bounding box center [124, 363] width 0 height 0
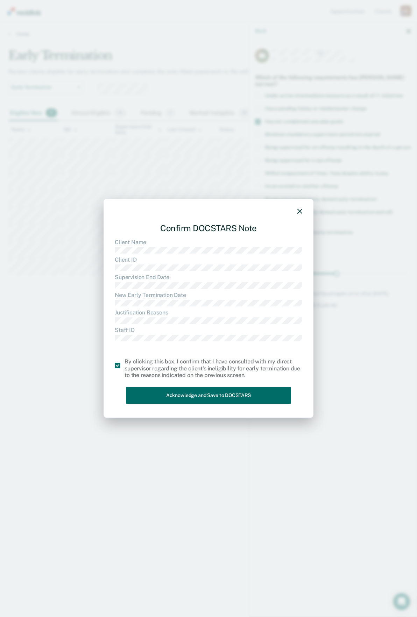
click at [186, 406] on div "Confirm DOCSTARS Note Client Name Client ID Supervision End Date New Early Term…" at bounding box center [208, 312] width 187 height 189
click at [193, 401] on button "Acknowledge and Save to DOCSTARS" at bounding box center [208, 395] width 165 height 17
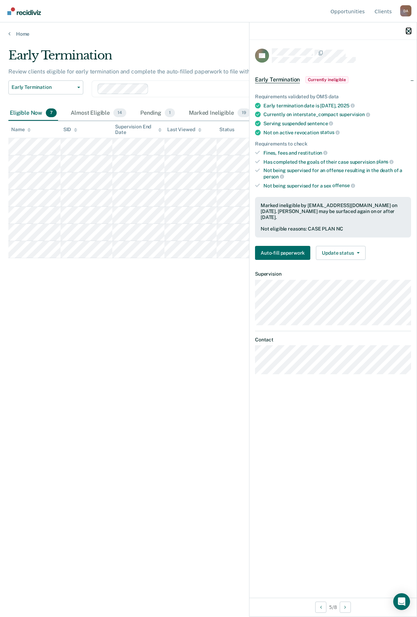
click at [408, 33] on icon "button" at bounding box center [408, 31] width 5 height 5
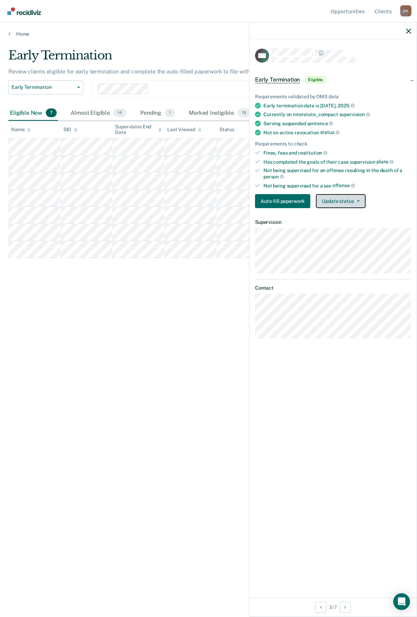
click at [344, 202] on button "Update status" at bounding box center [340, 201] width 49 height 14
click at [345, 223] on button "Mark Ineligible" at bounding box center [349, 228] width 67 height 11
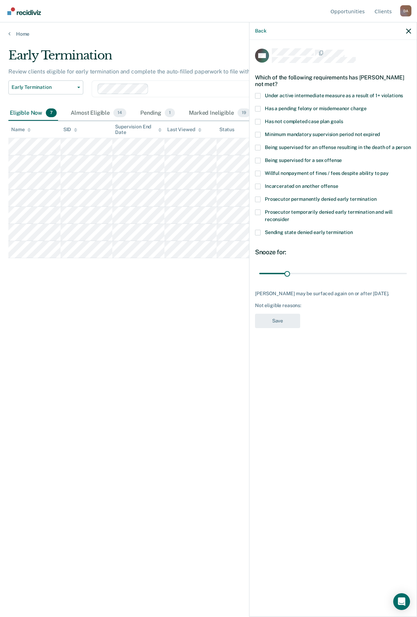
click at [258, 122] on span at bounding box center [258, 122] width 6 height 6
click at [343, 119] on input "Has not completed case plan goals" at bounding box center [343, 119] width 0 height 0
drag, startPoint x: 288, startPoint y: 272, endPoint x: 327, endPoint y: 279, distance: 39.2
type input "75"
click at [327, 279] on input "range" at bounding box center [333, 273] width 148 height 12
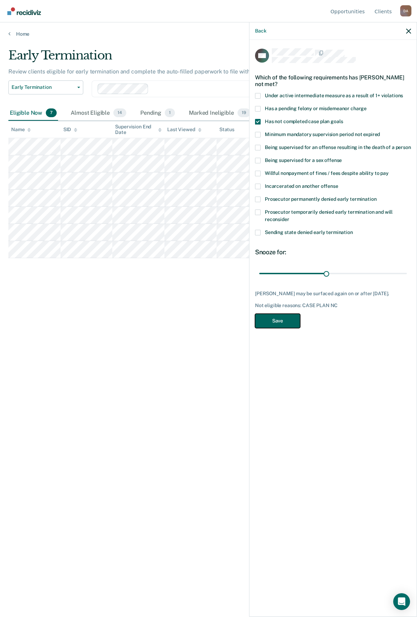
click at [288, 315] on button "Save" at bounding box center [277, 321] width 45 height 14
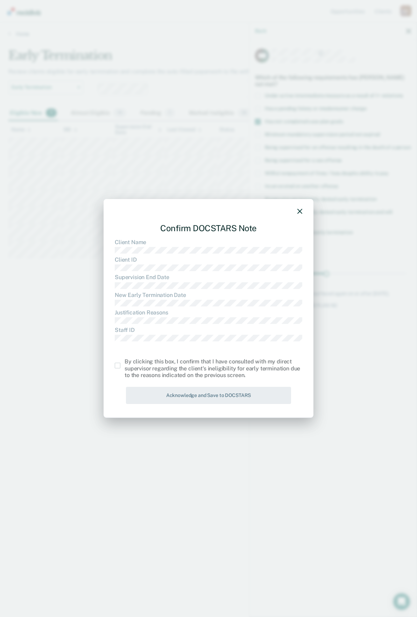
click at [120, 367] on span at bounding box center [118, 366] width 6 height 6
click at [124, 363] on input "checkbox" at bounding box center [124, 363] width 0 height 0
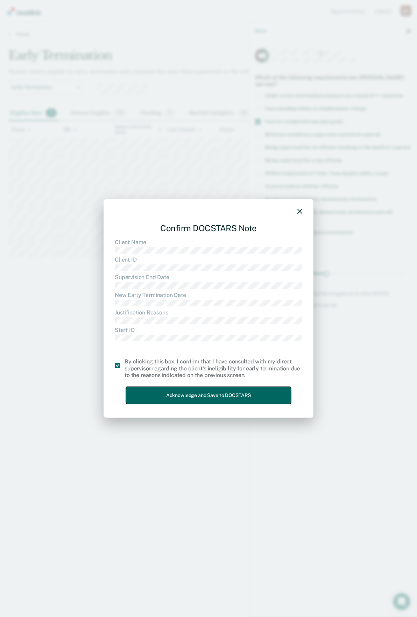
click at [170, 392] on button "Acknowledge and Save to DOCSTARS" at bounding box center [208, 395] width 165 height 17
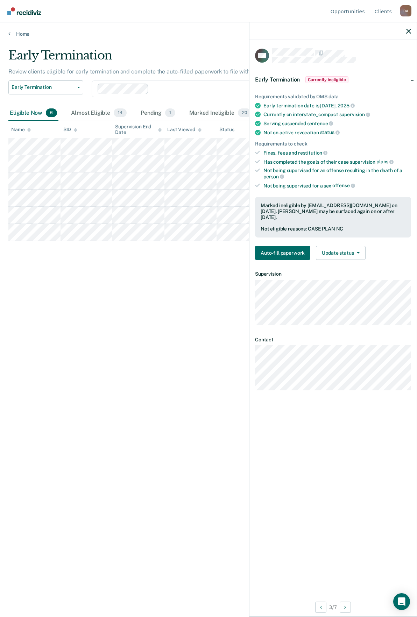
click at [411, 29] on div at bounding box center [332, 30] width 167 height 17
click at [410, 30] on icon "button" at bounding box center [408, 31] width 5 height 5
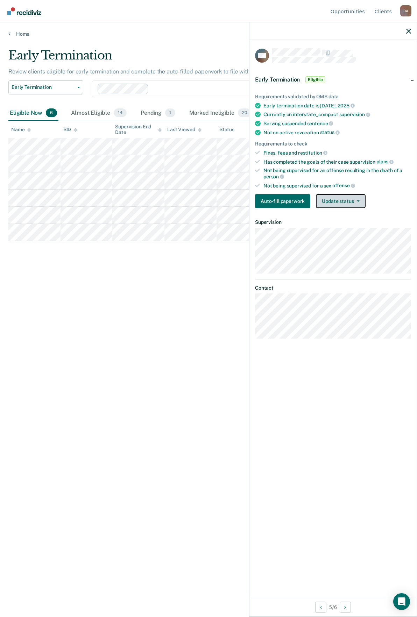
click at [330, 198] on button "Update status" at bounding box center [340, 201] width 49 height 14
click at [333, 228] on button "Mark Ineligible" at bounding box center [349, 228] width 67 height 11
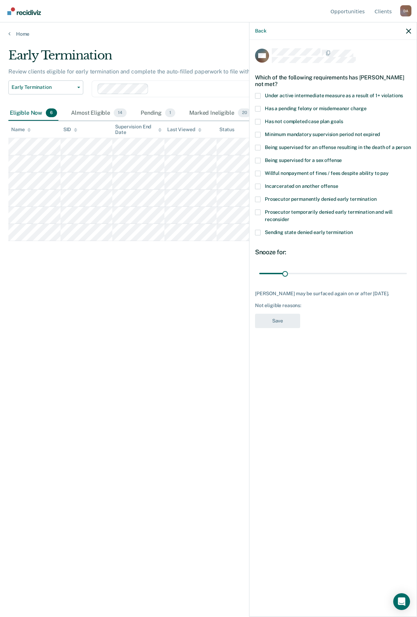
click at [259, 119] on span at bounding box center [258, 122] width 6 height 6
click at [343, 119] on input "Has not completed case plan goals" at bounding box center [343, 119] width 0 height 0
drag, startPoint x: 289, startPoint y: 273, endPoint x: 332, endPoint y: 279, distance: 43.8
type input "90"
click at [332, 279] on input "range" at bounding box center [333, 273] width 148 height 12
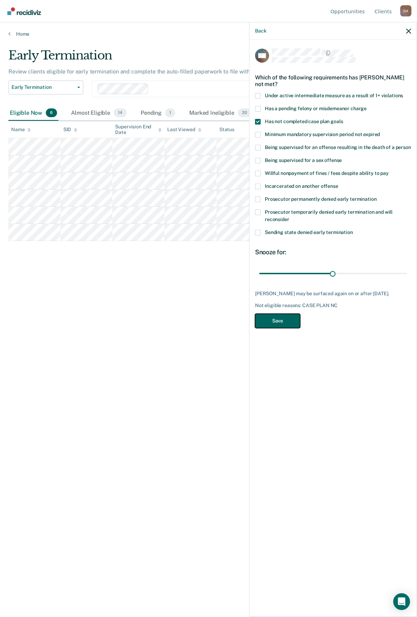
click at [295, 318] on button "Save" at bounding box center [277, 321] width 45 height 14
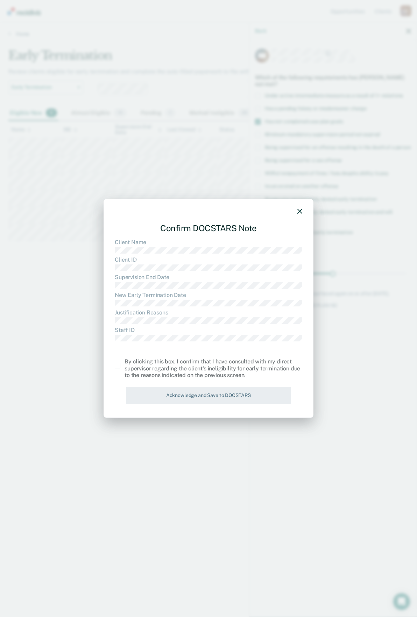
click at [117, 366] on span at bounding box center [118, 366] width 6 height 6
click at [124, 363] on input "checkbox" at bounding box center [124, 363] width 0 height 0
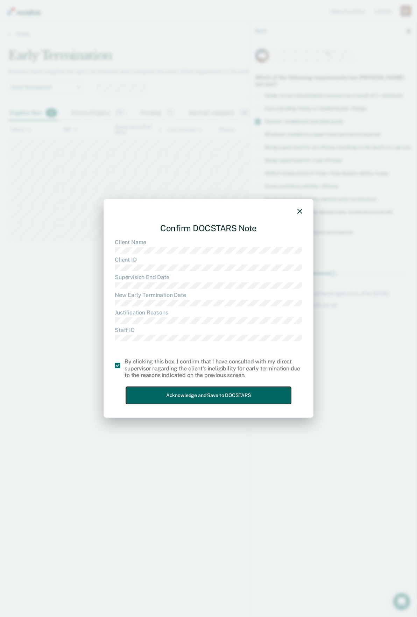
click at [194, 391] on button "Acknowledge and Save to DOCSTARS" at bounding box center [208, 395] width 165 height 17
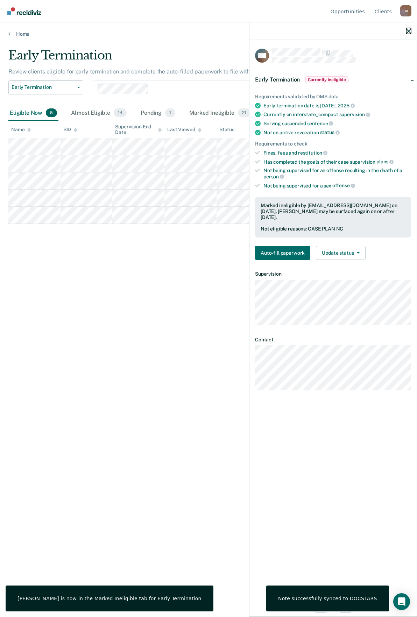
click at [409, 29] on icon "button" at bounding box center [408, 31] width 5 height 5
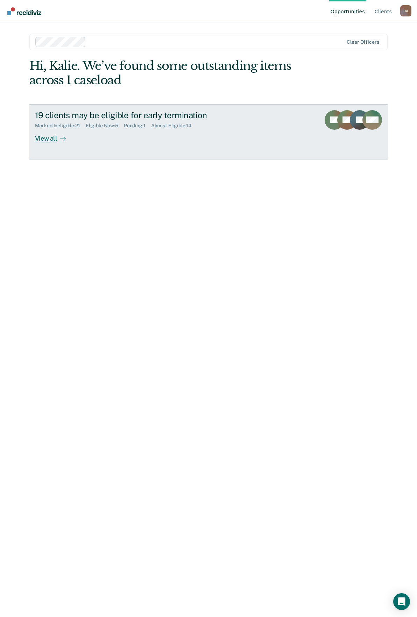
click at [57, 137] on div at bounding box center [61, 138] width 8 height 8
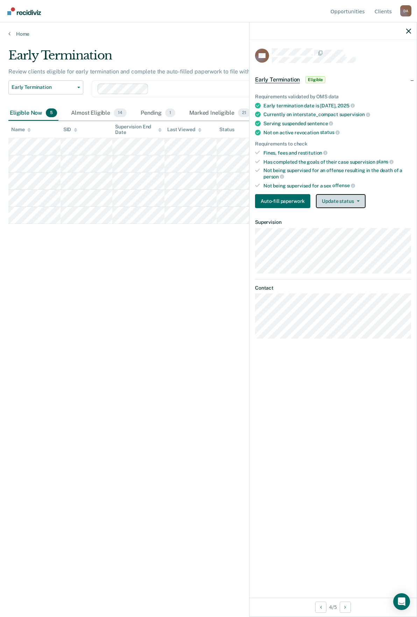
click at [330, 203] on button "Update status" at bounding box center [340, 201] width 49 height 14
click at [336, 227] on button "Mark Ineligible" at bounding box center [349, 228] width 67 height 11
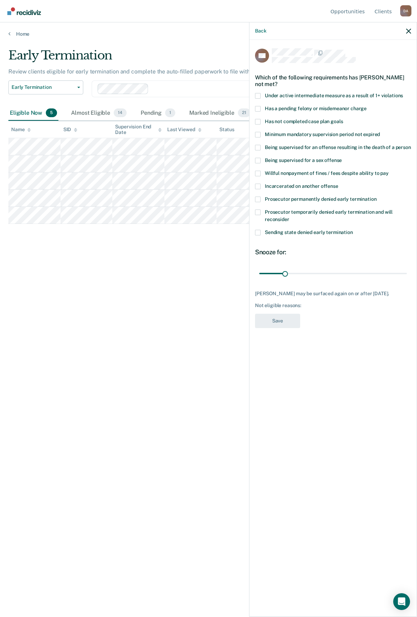
click at [261, 116] on div "Has a pending felony or misdemeanor charge" at bounding box center [333, 112] width 156 height 13
click at [258, 119] on span at bounding box center [258, 122] width 6 height 6
click at [343, 119] on input "Has not completed case plan goals" at bounding box center [343, 119] width 0 height 0
drag, startPoint x: 286, startPoint y: 274, endPoint x: 272, endPoint y: 282, distance: 15.4
type input "14"
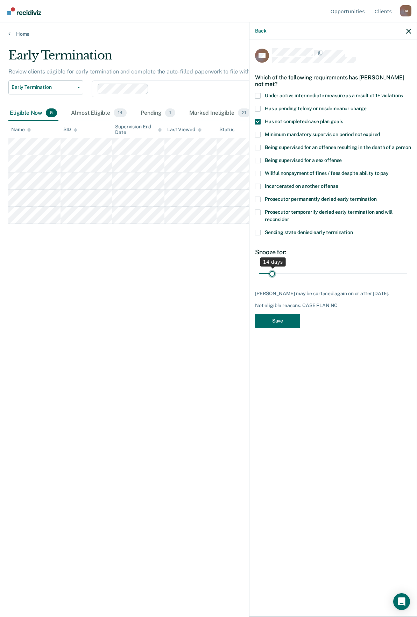
click at [272, 279] on input "range" at bounding box center [333, 273] width 148 height 12
click at [277, 321] on button "Save" at bounding box center [277, 321] width 45 height 14
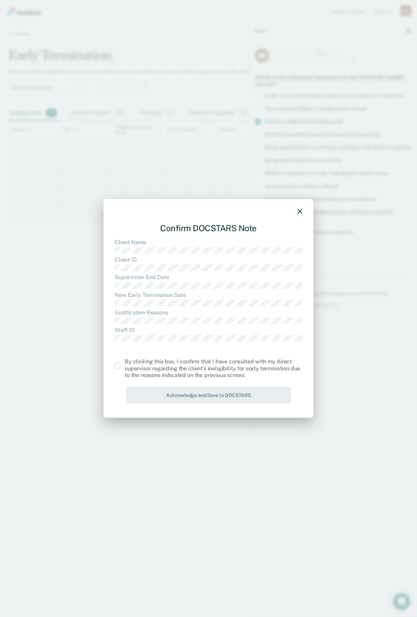
drag, startPoint x: 121, startPoint y: 367, endPoint x: 168, endPoint y: 383, distance: 48.7
click at [121, 367] on label at bounding box center [120, 366] width 10 height 6
click at [124, 363] on input "checkbox" at bounding box center [124, 363] width 0 height 0
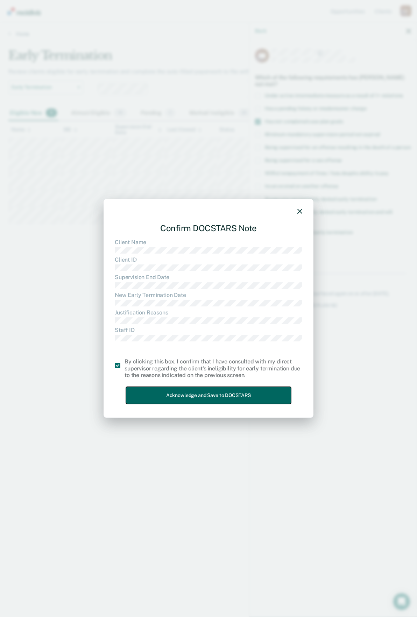
click at [191, 393] on button "Acknowledge and Save to DOCSTARS" at bounding box center [208, 395] width 165 height 17
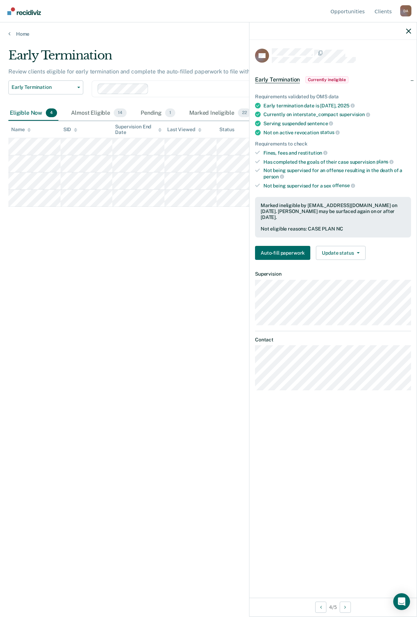
click at [411, 26] on div at bounding box center [332, 30] width 167 height 17
click at [409, 29] on icon "button" at bounding box center [408, 31] width 5 height 5
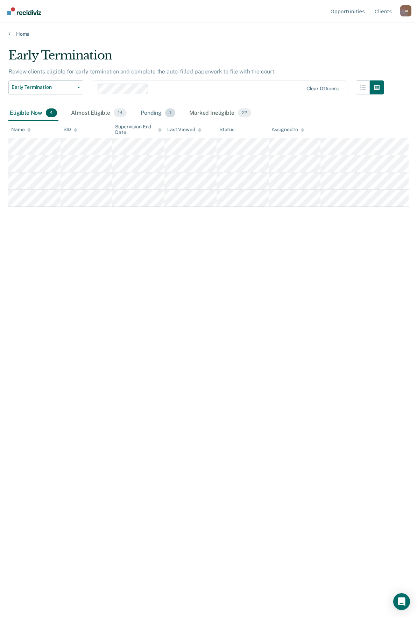
click at [160, 112] on div "Pending 1" at bounding box center [157, 113] width 37 height 15
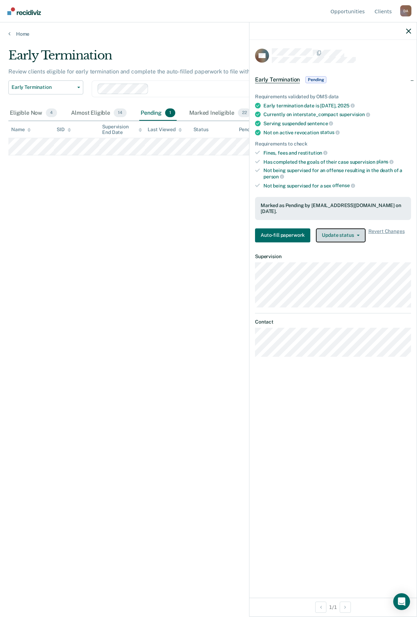
click at [331, 234] on button "Update status" at bounding box center [340, 235] width 49 height 14
click at [344, 263] on button "Mark Ineligible" at bounding box center [349, 263] width 67 height 11
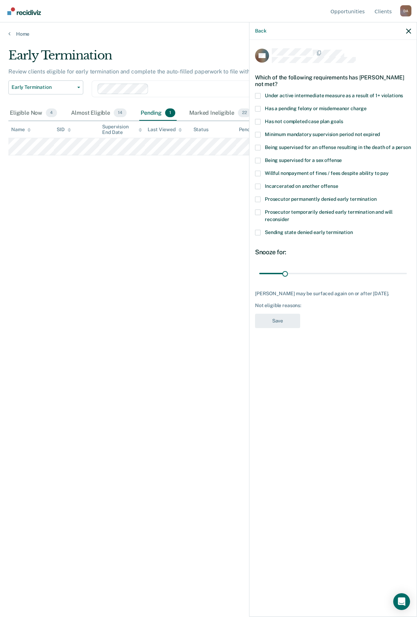
click at [260, 121] on span at bounding box center [258, 122] width 6 height 6
click at [343, 119] on input "Has not completed case plan goals" at bounding box center [343, 119] width 0 height 0
drag, startPoint x: 284, startPoint y: 271, endPoint x: 272, endPoint y: 277, distance: 13.1
type input "14"
click at [272, 277] on input "range" at bounding box center [333, 273] width 148 height 12
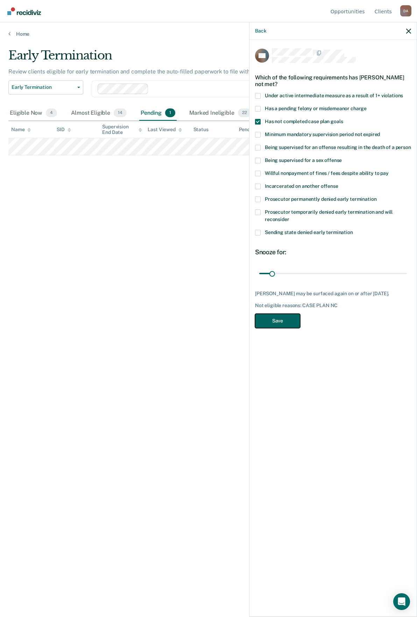
click at [281, 320] on button "Save" at bounding box center [277, 321] width 45 height 14
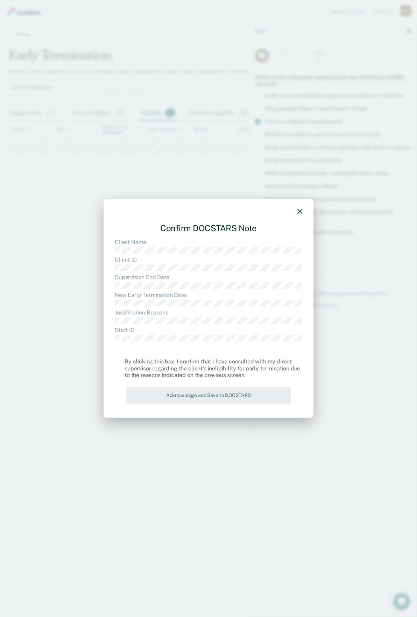
click at [105, 363] on div "Confirm DOCSTARS Note Client Name Client ID Supervision End Date New Early Term…" at bounding box center [209, 308] width 210 height 219
click at [115, 365] on span at bounding box center [118, 366] width 6 height 6
click at [124, 363] on input "checkbox" at bounding box center [124, 363] width 0 height 0
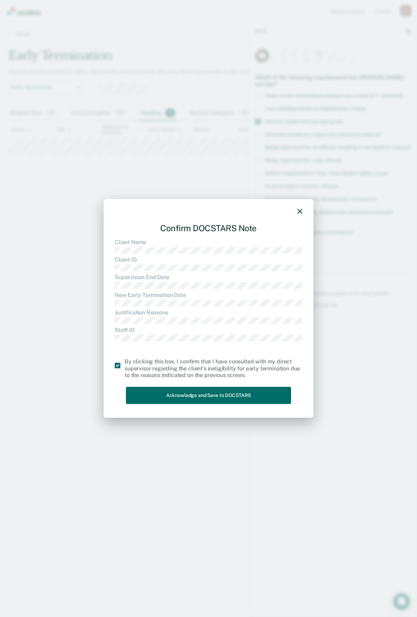
click at [167, 384] on div "Confirm DOCSTARS Note Client Name Client ID Supervision End Date New Early Term…" at bounding box center [208, 312] width 187 height 189
click at [169, 393] on button "Acknowledge and Save to DOCSTARS" at bounding box center [208, 395] width 165 height 17
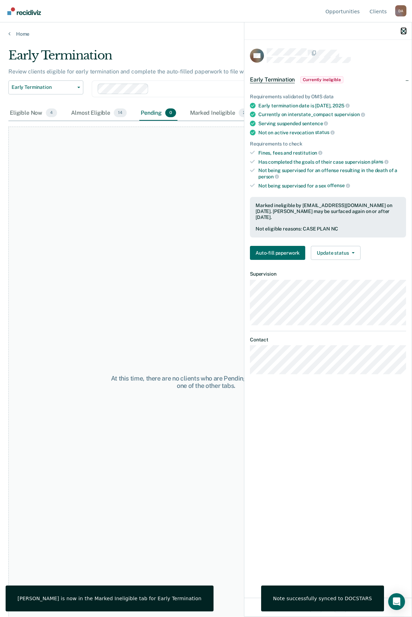
click at [401, 29] on icon "button" at bounding box center [403, 31] width 5 height 5
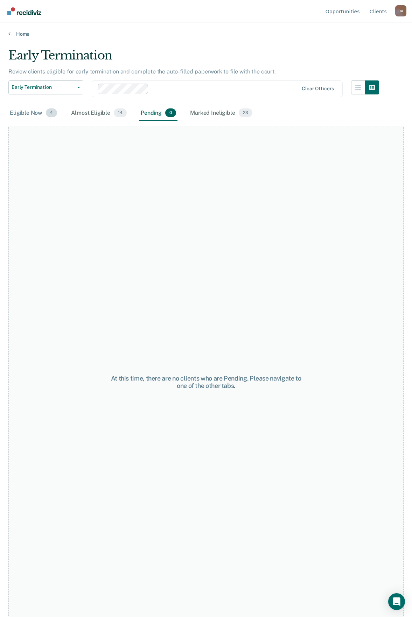
click at [32, 113] on div "Eligible Now 4" at bounding box center [33, 113] width 50 height 15
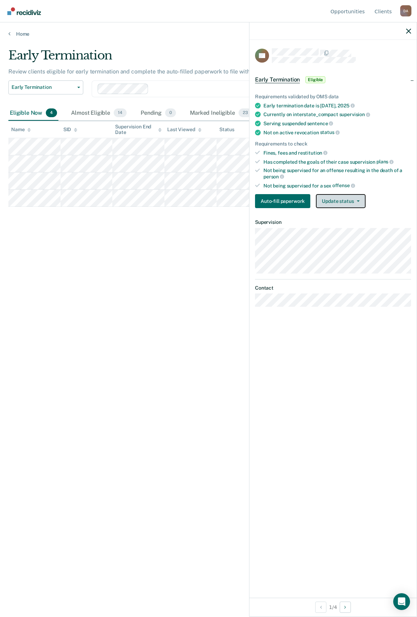
click at [334, 196] on button "Update status" at bounding box center [340, 201] width 49 height 14
click at [343, 231] on button "Mark Ineligible" at bounding box center [349, 228] width 67 height 11
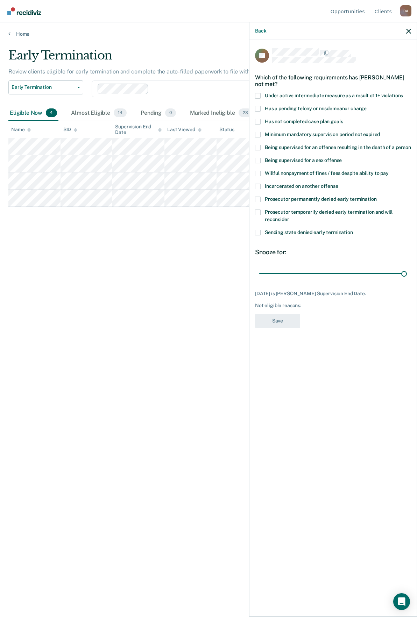
drag, startPoint x: 257, startPoint y: 107, endPoint x: 257, endPoint y: 120, distance: 12.9
click at [257, 120] on div "AR Which of the following requirements has Angel Rodriguez not met? Under activ…" at bounding box center [333, 190] width 156 height 284
click at [257, 120] on span at bounding box center [258, 122] width 6 height 6
click at [343, 119] on input "Has not completed case plan goals" at bounding box center [343, 119] width 0 height 0
drag, startPoint x: 406, startPoint y: 274, endPoint x: 298, endPoint y: 278, distance: 107.8
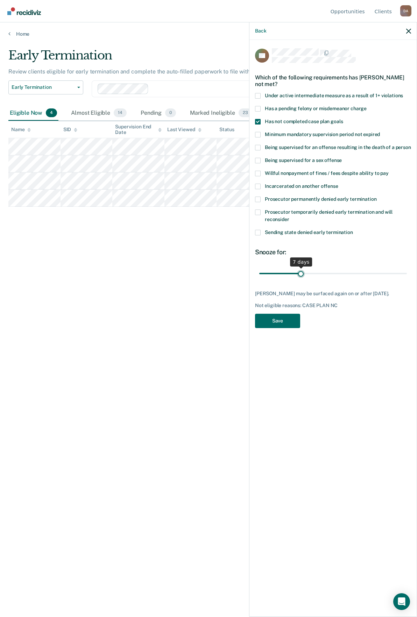
type input "7"
click at [298, 278] on input "range" at bounding box center [333, 273] width 148 height 12
click at [281, 319] on button "Save" at bounding box center [277, 321] width 45 height 14
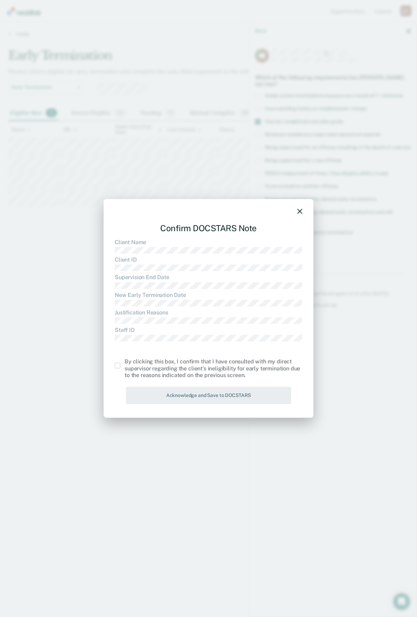
click at [120, 368] on span at bounding box center [118, 366] width 6 height 6
click at [124, 363] on input "checkbox" at bounding box center [124, 363] width 0 height 0
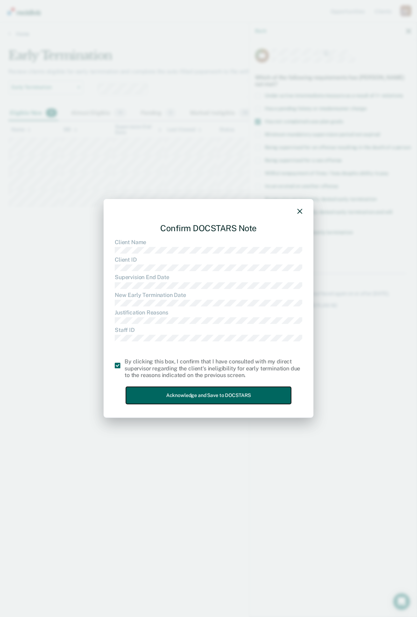
click at [197, 392] on button "Acknowledge and Save to DOCSTARS" at bounding box center [208, 395] width 165 height 17
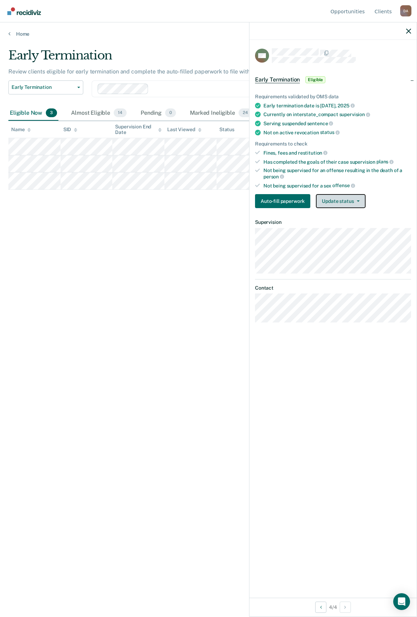
click at [340, 201] on button "Update status" at bounding box center [340, 201] width 49 height 14
click at [329, 230] on button "Mark Ineligible" at bounding box center [349, 228] width 67 height 11
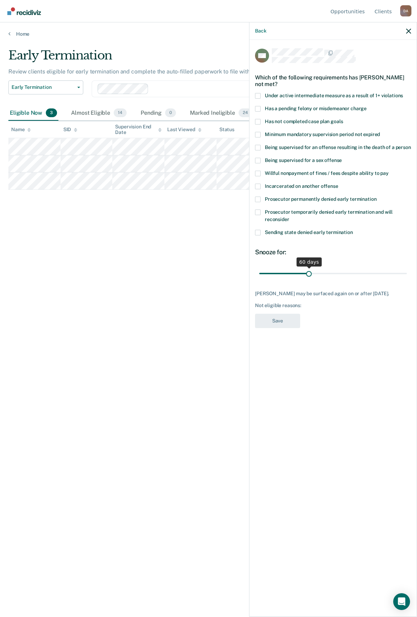
drag, startPoint x: 286, startPoint y: 273, endPoint x: 309, endPoint y: 281, distance: 24.6
type input "60"
click at [309, 279] on input "range" at bounding box center [333, 273] width 148 height 12
click at [260, 119] on span at bounding box center [258, 122] width 6 height 6
click at [343, 119] on input "Has not completed case plan goals" at bounding box center [343, 119] width 0 height 0
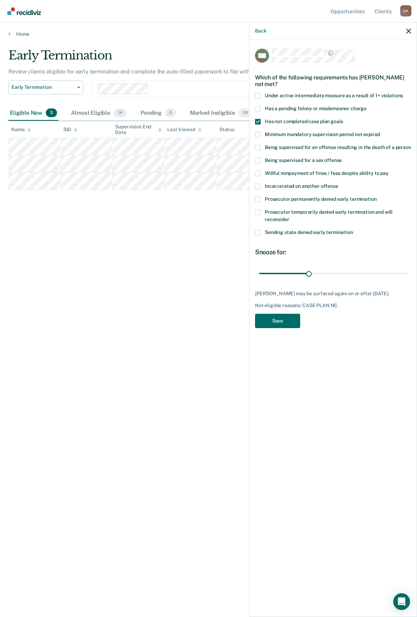
click at [279, 332] on div "MC Which of the following requirements has Michael Campbell not met? Under acti…" at bounding box center [333, 190] width 156 height 284
click at [278, 328] on button "Save" at bounding box center [277, 321] width 45 height 14
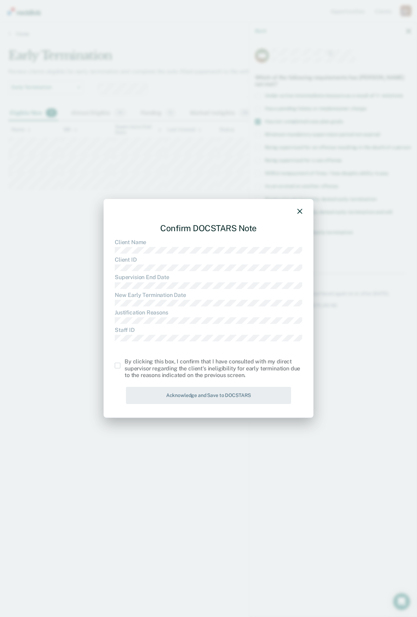
click at [121, 366] on label at bounding box center [120, 366] width 10 height 6
click at [124, 363] on input "checkbox" at bounding box center [124, 363] width 0 height 0
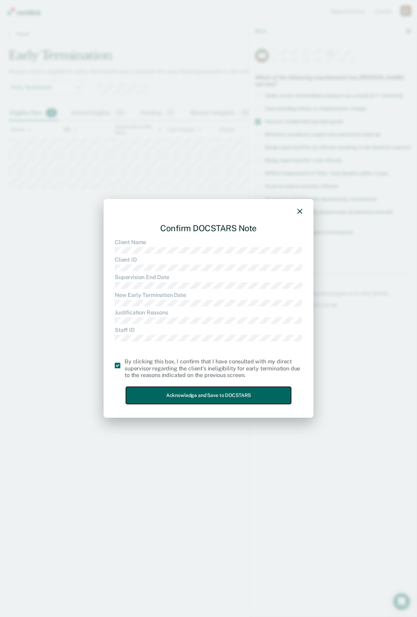
click at [185, 397] on button "Acknowledge and Save to DOCSTARS" at bounding box center [208, 395] width 165 height 17
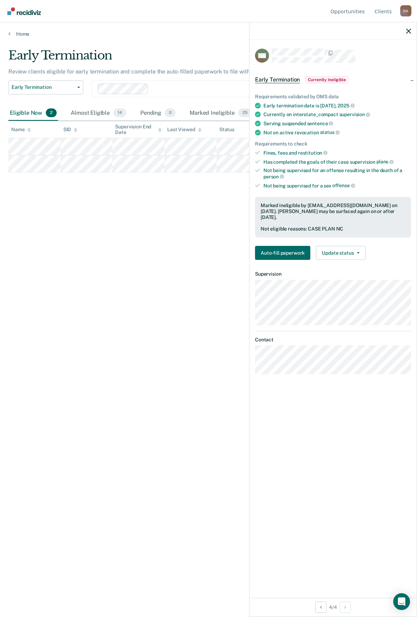
click at [406, 31] on div at bounding box center [332, 30] width 167 height 17
click at [410, 30] on icon "button" at bounding box center [408, 31] width 5 height 5
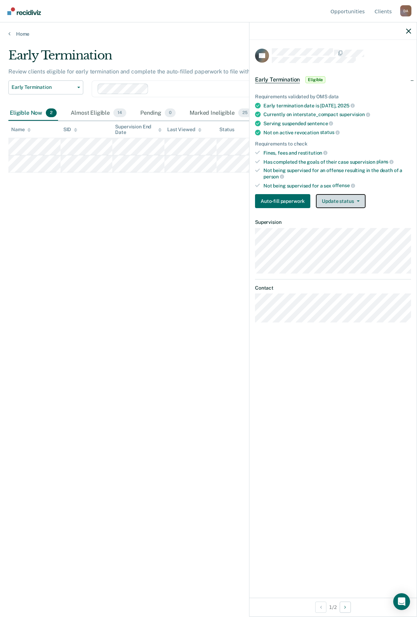
click at [354, 205] on button "Update status" at bounding box center [340, 201] width 49 height 14
click at [354, 223] on button "Mark Ineligible" at bounding box center [349, 228] width 67 height 11
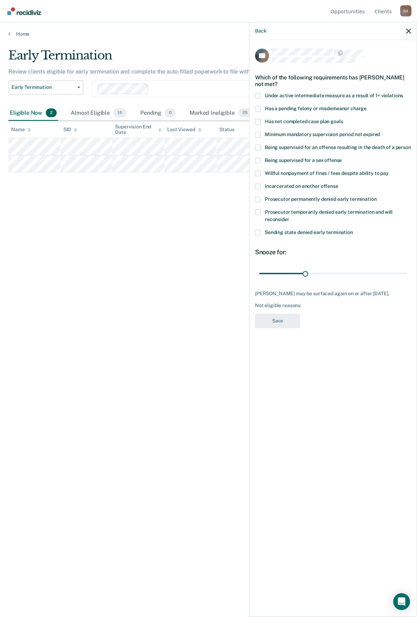
click at [259, 122] on span at bounding box center [258, 122] width 6 height 6
click at [343, 119] on input "Has not completed case plan goals" at bounding box center [343, 119] width 0 height 0
drag, startPoint x: 307, startPoint y: 273, endPoint x: 343, endPoint y: 274, distance: 36.4
type input "55"
click at [343, 274] on input "range" at bounding box center [333, 273] width 148 height 12
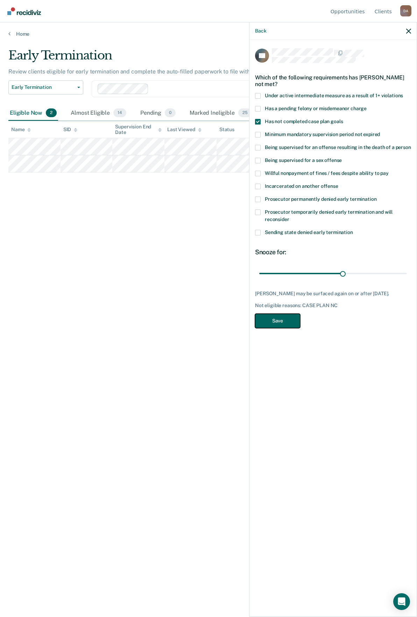
click at [282, 328] on button "Save" at bounding box center [277, 321] width 45 height 14
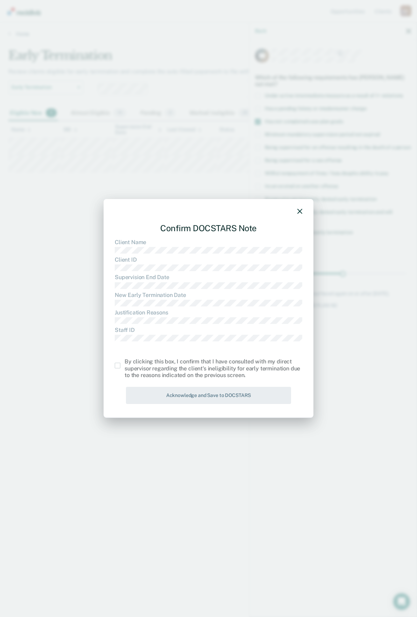
click at [116, 368] on span at bounding box center [118, 366] width 6 height 6
click at [124, 363] on input "checkbox" at bounding box center [124, 363] width 0 height 0
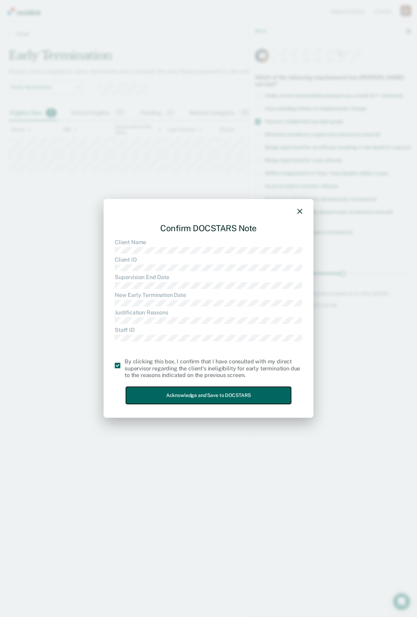
click at [172, 394] on button "Acknowledge and Save to DOCSTARS" at bounding box center [208, 395] width 165 height 17
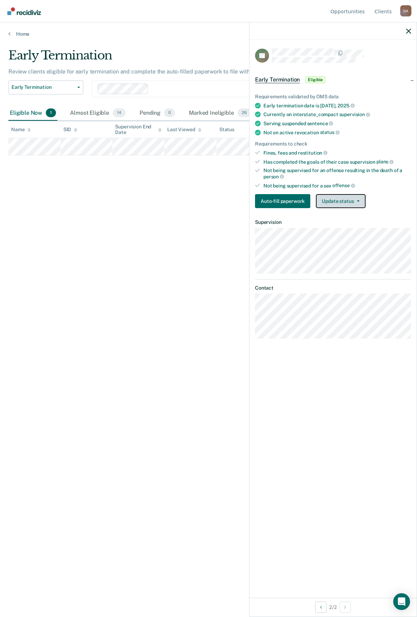
click at [340, 199] on button "Update status" at bounding box center [340, 201] width 49 height 14
click at [335, 225] on button "Mark Ineligible" at bounding box center [349, 228] width 67 height 11
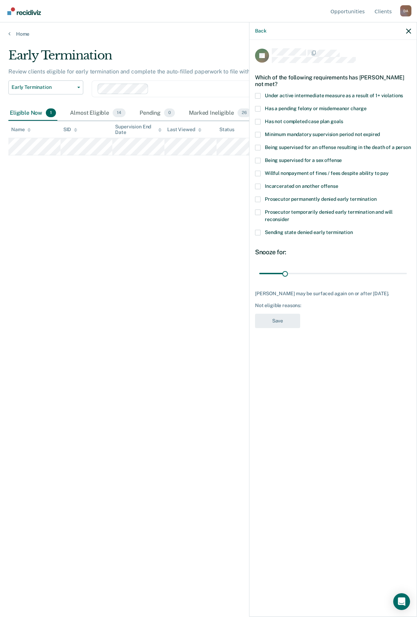
click at [259, 119] on span at bounding box center [258, 122] width 6 height 6
click at [343, 119] on input "Has not completed case plan goals" at bounding box center [343, 119] width 0 height 0
drag, startPoint x: 288, startPoint y: 273, endPoint x: 329, endPoint y: 278, distance: 41.2
type input "86"
click at [329, 278] on input "range" at bounding box center [333, 273] width 148 height 12
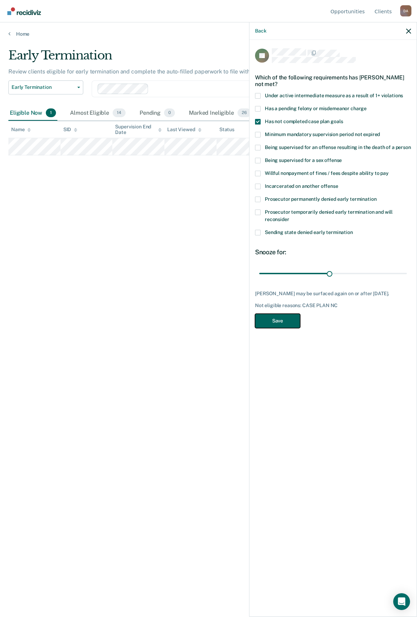
click at [291, 326] on button "Save" at bounding box center [277, 321] width 45 height 14
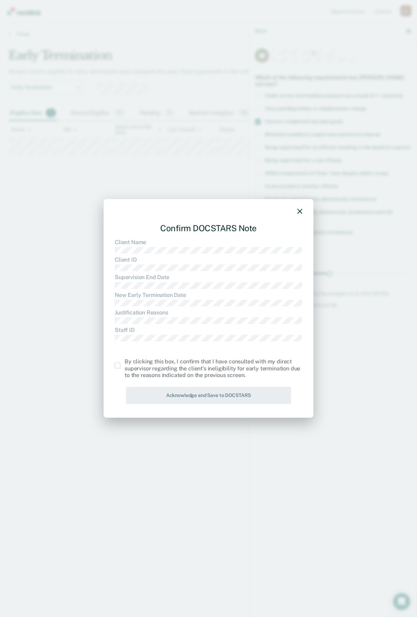
click at [116, 369] on div "By clicking this box, I confirm that I have consulted with my direct supervisor…" at bounding box center [208, 368] width 187 height 20
click at [117, 367] on span at bounding box center [118, 366] width 6 height 6
click at [124, 363] on input "checkbox" at bounding box center [124, 363] width 0 height 0
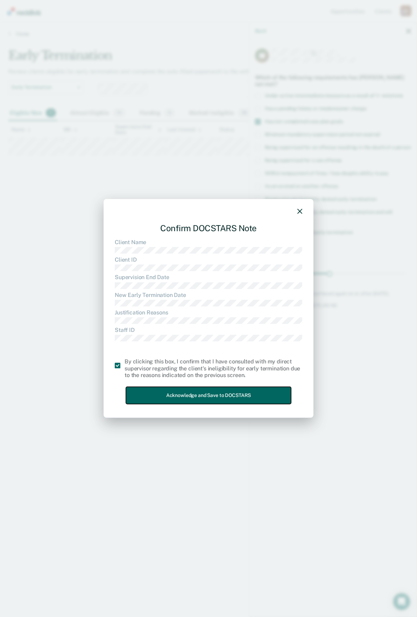
click at [171, 396] on button "Acknowledge and Save to DOCSTARS" at bounding box center [208, 395] width 165 height 17
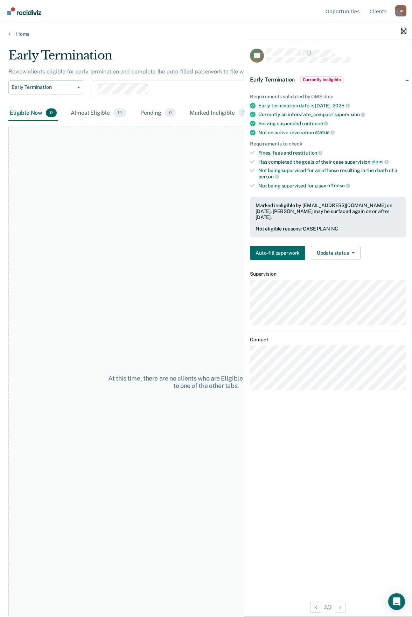
click at [402, 33] on icon "button" at bounding box center [403, 31] width 5 height 5
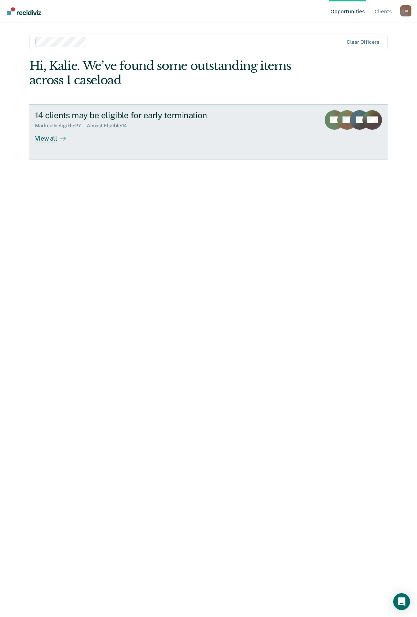
click at [120, 127] on div "Almost Eligible : 14" at bounding box center [110, 126] width 46 height 6
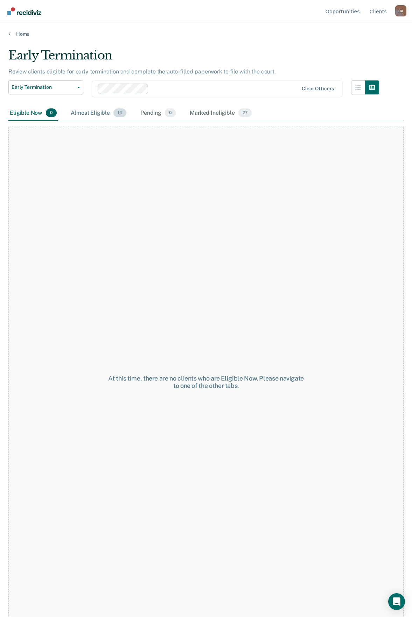
click at [107, 115] on div "Almost Eligible 14" at bounding box center [98, 113] width 58 height 15
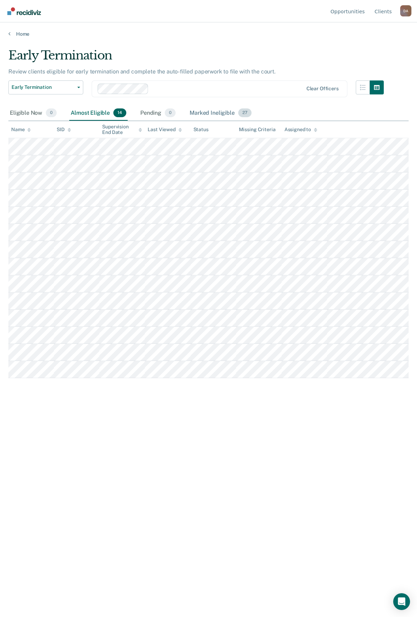
click at [225, 115] on div "Marked Ineligible 27" at bounding box center [220, 113] width 64 height 15
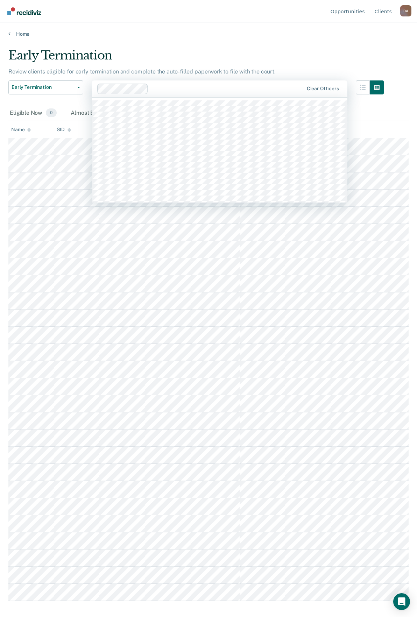
click at [251, 88] on div at bounding box center [227, 89] width 152 height 8
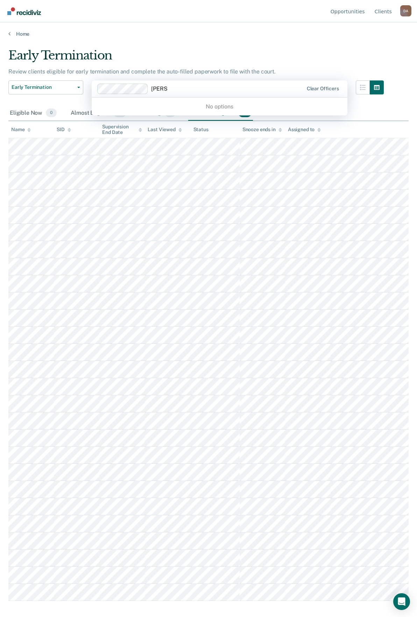
type input "[PERSON_NAME]"
click at [365, 87] on icon "button" at bounding box center [363, 88] width 6 height 6
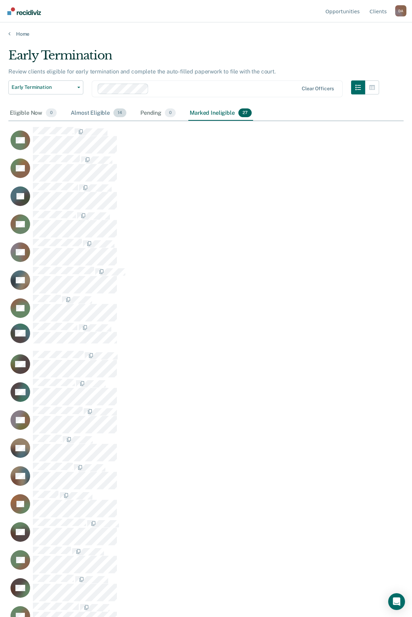
click at [95, 111] on div "Almost Eligible 14" at bounding box center [98, 113] width 58 height 15
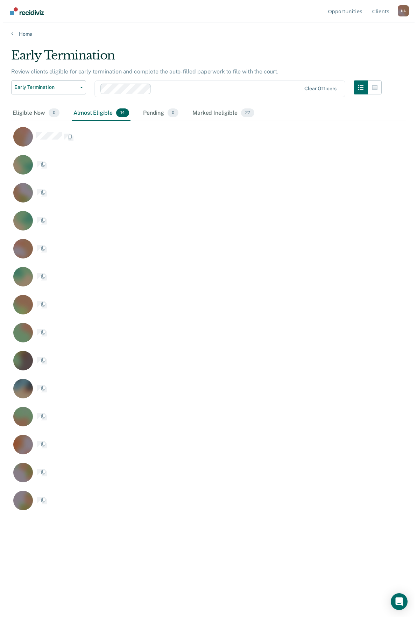
scroll to position [511, 395]
